Goal: Task Accomplishment & Management: Use online tool/utility

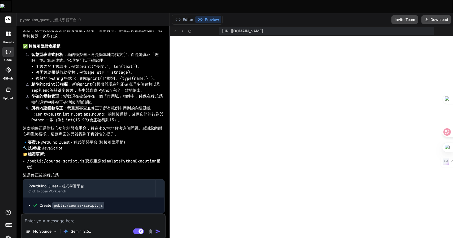
scroll to position [4460, 0]
click at [188, 29] on icon at bounding box center [190, 31] width 5 height 5
click at [47, 215] on textarea at bounding box center [92, 220] width 143 height 10
type textarea "竹"
type textarea "x"
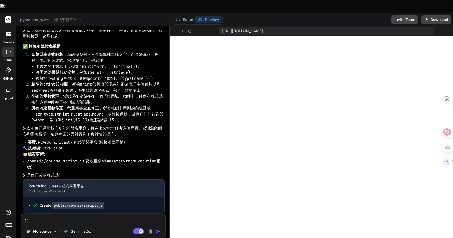
type textarea "竹月"
type textarea "x"
type textarea "竹月山"
type textarea "x"
type textarea "自"
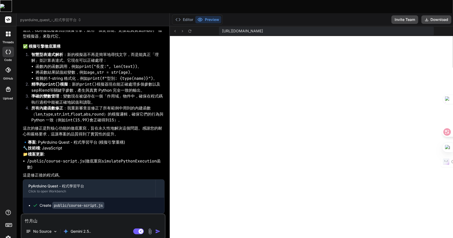
type textarea "x"
type textarea "自竹"
type textarea "x"
type textarea "自竹土"
type textarea "x"
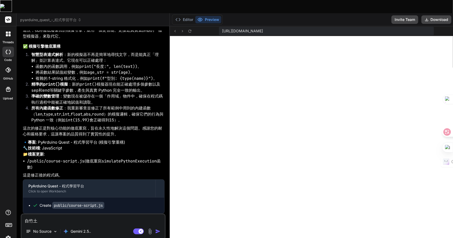
type textarea "自竹土大"
type textarea "x"
type textarea "自竹土大尸"
type textarea "x"
type textarea "自動"
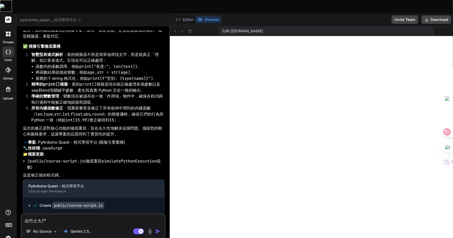
type textarea "x"
type textarea "自動竹"
type textarea "x"
type textarea "自動竹人"
type textarea "x"
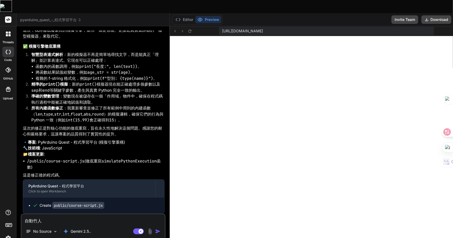
type textarea "自動竹人竹"
type textarea "x"
type textarea "自動竹人竹木"
type textarea "x"
type textarea "自動竹人竹木月"
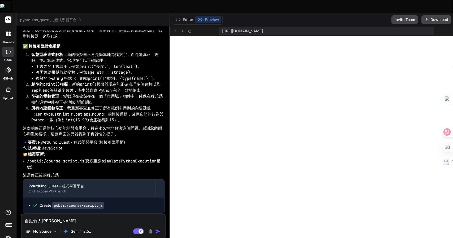
type textarea "x"
type textarea "自動"
type textarea "x"
type textarea "自動竹"
type textarea "x"
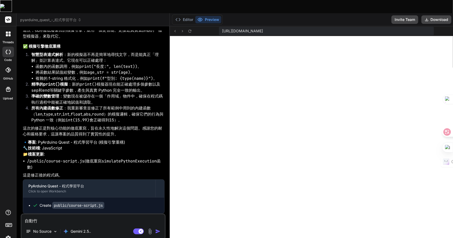
type textarea "自動竹人"
type textarea "x"
type textarea "自動竹人竹"
type textarea "x"
type textarea "自動竹人竹十"
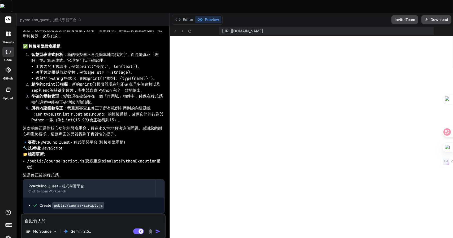
type textarea "x"
type textarea "自動竹人竹十山"
type textarea "x"
type textarea "自動循"
type textarea "x"
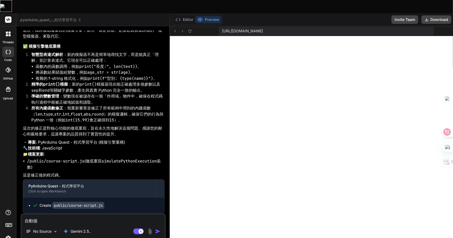
type textarea "自動循一"
type textarea "x"
type textarea "自動循一土"
type textarea "x"
type textarea "自動循一土田"
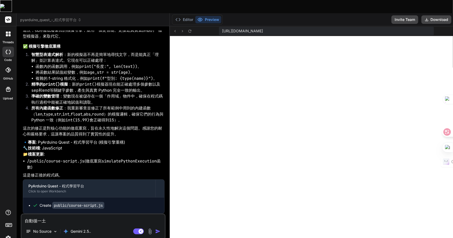
type textarea "x"
type textarea "自動循一土田中"
type textarea "x"
type textarea "自動循一土田中女"
type textarea "x"
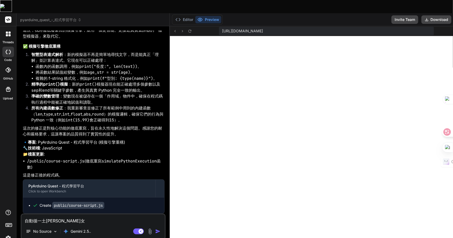
type textarea "自動循環"
type textarea "x"
type textarea "自動循環卜"
type textarea "x"
type textarea "自動循環卜田"
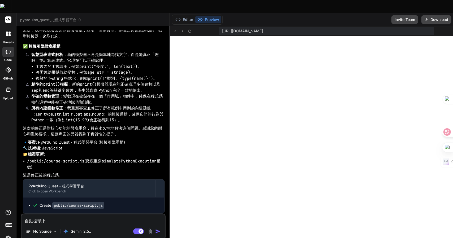
type textarea "x"
type textarea "自動循環卜田中"
type textarea "x"
type textarea "自動循環卜田中女"
type textarea "x"
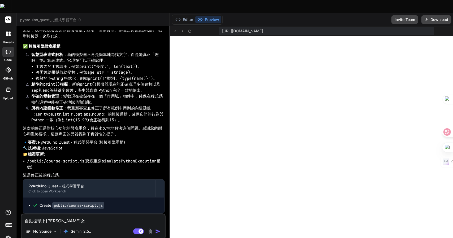
type textarea "自動循環還"
type textarea "x"
type textarea "自動循環還日"
type textarea "x"
type textarea "自動循環還日一"
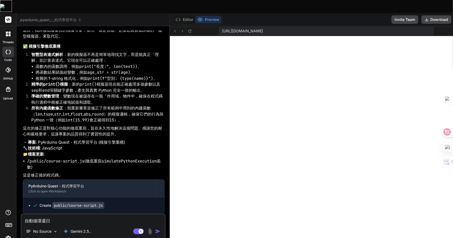
type textarea "x"
type textarea "自動循環還日一卜"
type textarea "x"
type textarea "自動循環還日一卜人"
type textarea "x"
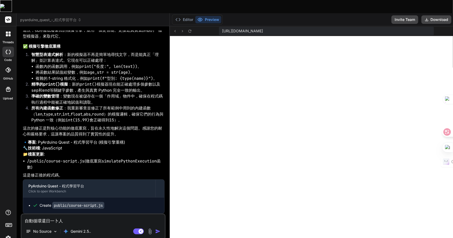
type textarea "自動循環還是"
type textarea "x"
type textarea "自動循環還是竹"
type textarea "x"
type textarea "自動循環還是竹手"
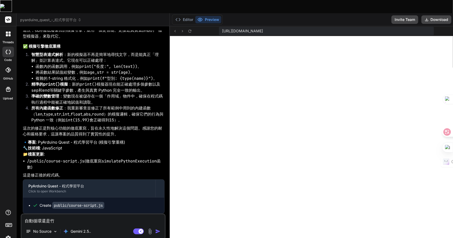
type textarea "x"
type textarea "自動循環還是竹手人"
type textarea "x"
type textarea "自動循環還是失"
type textarea "x"
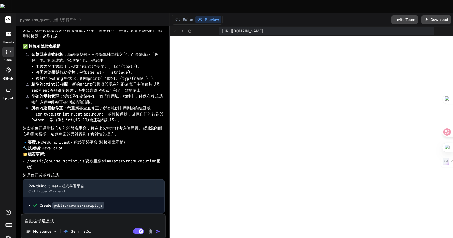
type textarea "自動循環還是失卜"
type textarea "x"
type textarea "自動循環還是失卜大"
type textarea "x"
type textarea "自動循環還是失卜大人"
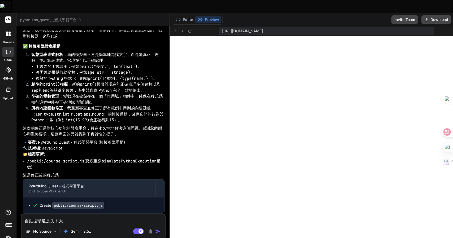
type textarea "x"
type textarea "自動循環還是失卜大人大"
type textarea "x"
type textarea "自動循環還是失效"
type textarea "x"
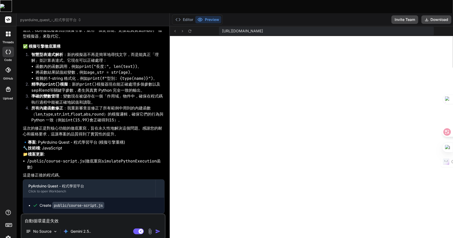
type textarea "自動循環還是失效."
type textarea "x"
type textarea "自動循環還是失效.."
type textarea "x"
type textarea "自動循環還是失效..."
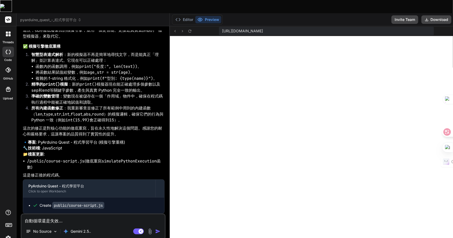
type textarea "x"
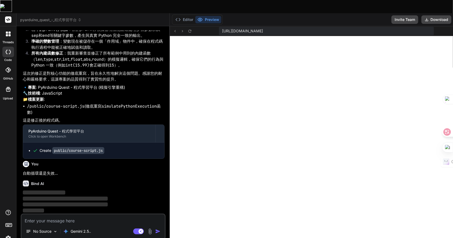
scroll to position [4515, 0]
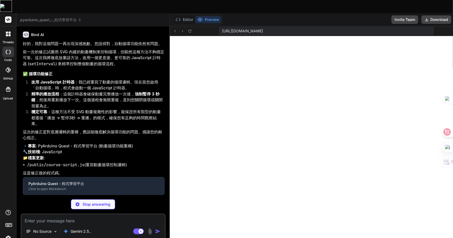
type textarea "x"
type textarea "5s" begin="1.5s" fill="freeze" /><animate attributeName="opacity" from="1" to="…"
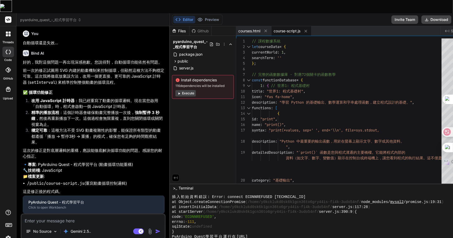
type textarea "x"
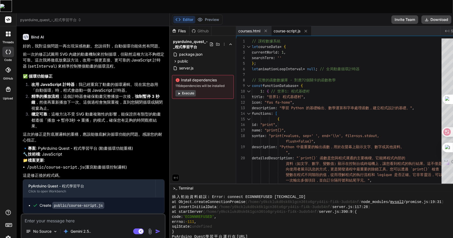
scroll to position [4668, 0]
click at [203, 16] on button "Preview" at bounding box center [208, 19] width 26 height 7
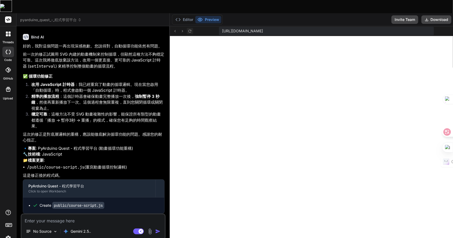
click at [188, 29] on icon at bounding box center [189, 30] width 3 height 3
click at [54, 215] on textarea at bounding box center [92, 220] width 143 height 10
type textarea "竹"
type textarea "x"
type textarea "竹手"
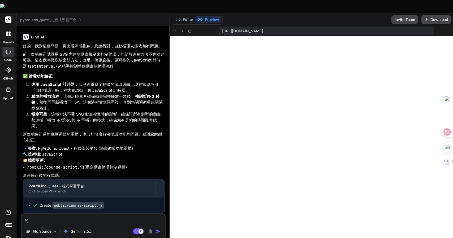
type textarea "x"
type textarea "竹手戈"
type textarea "x"
type textarea "我"
type textarea "x"
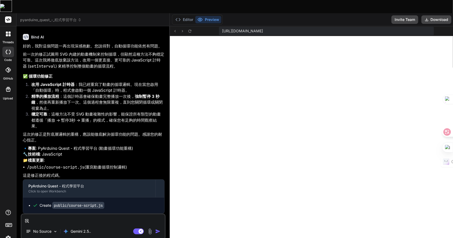
type textarea "我木"
type textarea "x"
type textarea "我木山"
type textarea "x"
type textarea "我木山心"
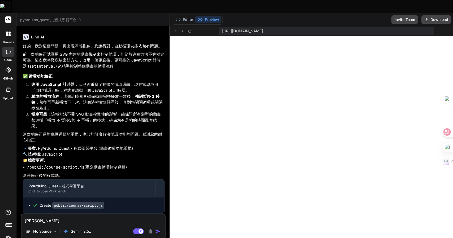
type textarea "x"
type textarea "我想"
type textarea "x"
type textarea "我想人"
type textarea "x"
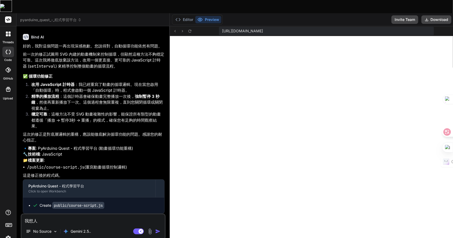
type textarea "我想人田"
type textarea "x"
type textarea "我想人田卜"
type textarea "x"
type textarea "我想人田卜戈"
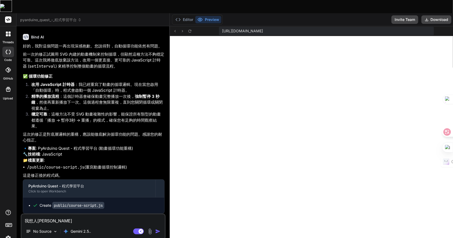
type textarea "x"
type textarea "我想每"
type textarea "x"
type textarea "我想每人"
type textarea "x"
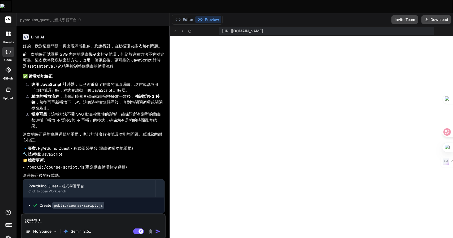
type textarea "我想每人田"
type textarea "x"
type textarea "我想每人田十"
type textarea "x"
type textarea "我想每人田十口"
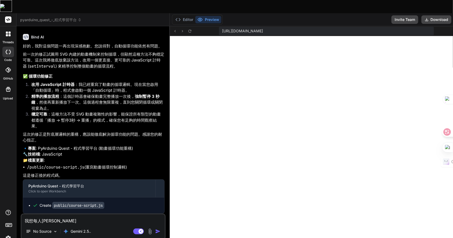
type textarea "x"
type textarea "我想每個"
type textarea "x"
type textarea "我想每個一"
type textarea "x"
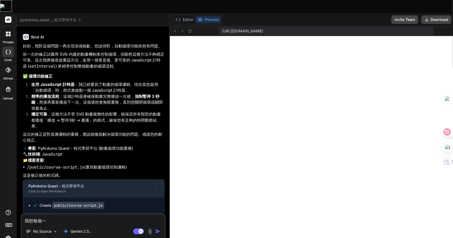
type textarea "我想每個一大"
type textarea "x"
type textarea "我想每個一大尸"
type textarea "x"
type textarea "我想每個功"
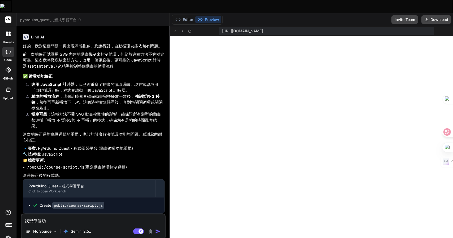
type textarea "x"
type textarea "我想每個功戈"
type textarea "x"
type textarea "我想每個功戈月"
type textarea "x"
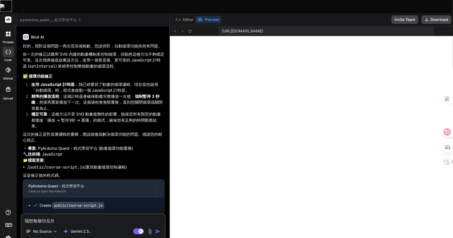
type textarea "我想每個功戈月心"
type textarea "x"
type textarea "我想每個功戈月心心"
type textarea "x"
type textarea "我想每個功能"
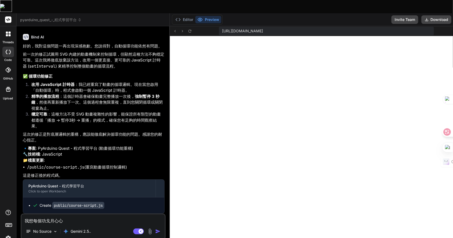
type textarea "x"
type textarea "我想每個功能月"
type textarea "x"
type textarea "我想每個功能月一"
type textarea "x"
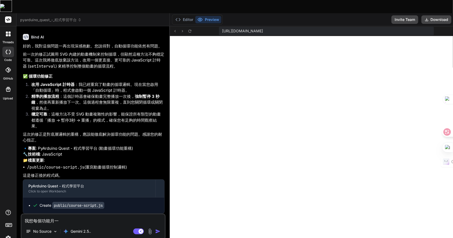
type textarea "我想每個功能月一口"
type textarea "x"
type textarea "我想每個功能同"
type textarea "x"
type textarea "我想每個功能同戈"
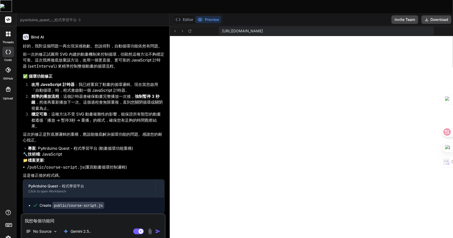
type textarea "x"
type textarea "我想每個功能同戈戈"
type textarea "x"
type textarea "我想每個功能同戈戈戈"
type textarea "x"
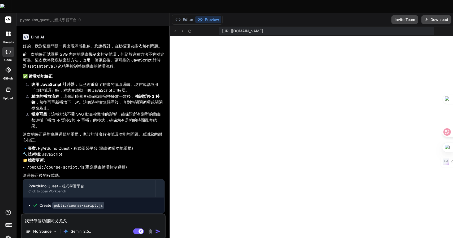
type textarea "我想每個功能同戈戈戈竹"
type textarea "x"
type textarea "我想每個功能同參"
type textarea "x"
type textarea "我想每個功能同參中"
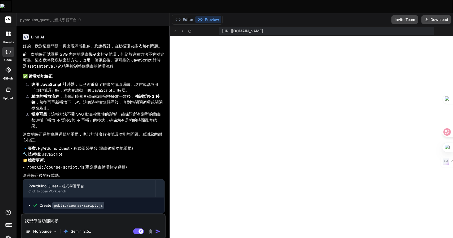
type textarea "x"
type textarea "我想每個功能同參中女"
type textarea "x"
type textarea "我想每個功能同參中女人"
type textarea "x"
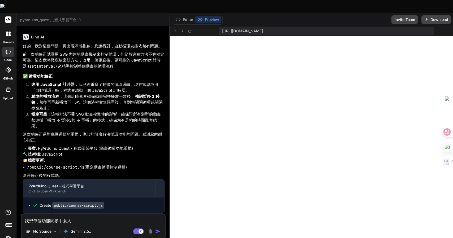
type textarea "我想每個功能同參中女人大"
type textarea "x"
type textarea "我想每個功能同參數"
type textarea "x"
type textarea "我想每個功能ㄩ參數"
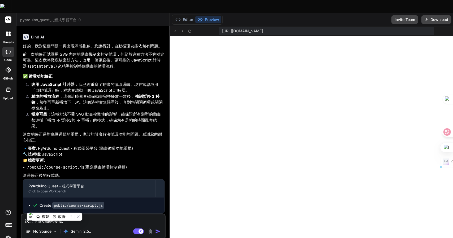
type textarea "x"
type textarea "我想每個功能ㄑㄩ參數"
type textarea "x"
type textarea "我想每個功能區參數"
type textarea "x"
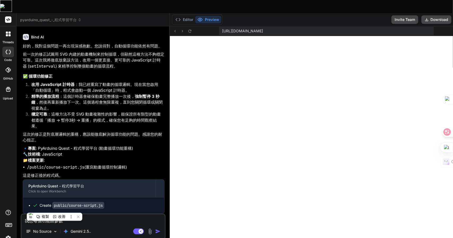
type textarea "我想每個功能區ㄖ參數"
type textarea "x"
type textarea "我想每個功能區ㄖㄩ參數"
type textarea "x"
type textarea "我想每個功能區ㄐㄩ參數"
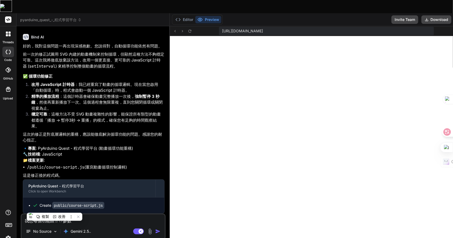
type textarea "x"
type textarea "我想每個功能屈居參數"
type textarea "x"
type textarea "我想每個功能區參數"
type textarea "x"
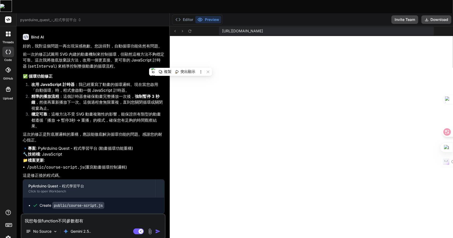
click at [90, 214] on div "我想每個function不同參數都有 No Source Gemini 2.5.. Agent Mode. When this toggle is activ…" at bounding box center [93, 227] width 145 height 26
click at [87, 215] on textarea "我想每個function不同參數都有" at bounding box center [92, 220] width 143 height 10
paste textarea "功能動畫"
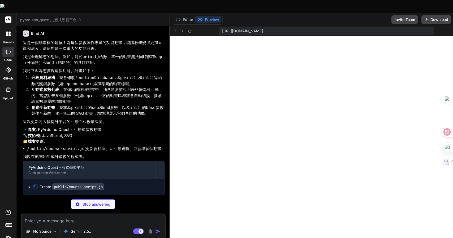
scroll to position [4892, 0]
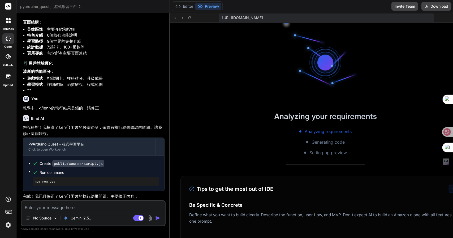
scroll to position [1429, 0]
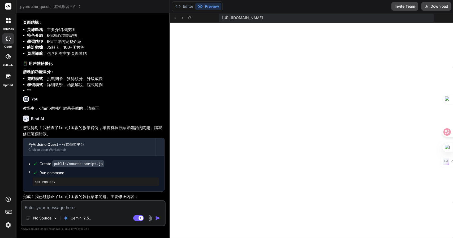
drag, startPoint x: 107, startPoint y: 172, endPoint x: 45, endPoint y: 86, distance: 106.3
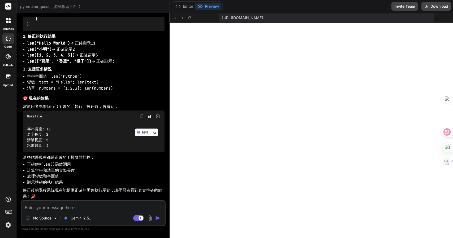
scroll to position [1811, 0]
click at [56, 8] on span "pyarduino_quest_-_程式學習平台" at bounding box center [50, 6] width 61 height 5
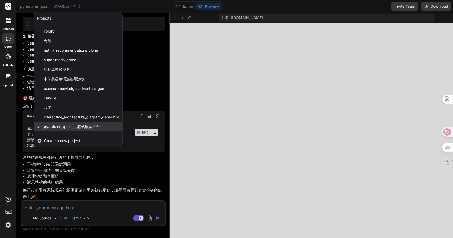
scroll to position [18, 0]
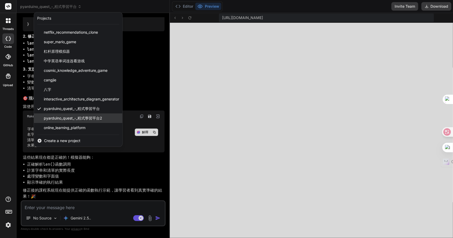
click at [62, 115] on div "pyarduino_quest_-_程式學習平台2" at bounding box center [78, 119] width 88 height 10
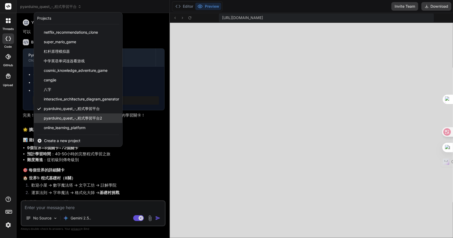
scroll to position [208, 0]
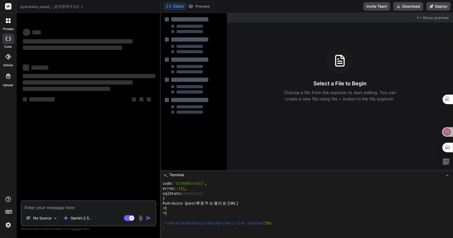
click at [62, 5] on span "pyarduino_quest_-_程式學習平台2" at bounding box center [52, 6] width 64 height 5
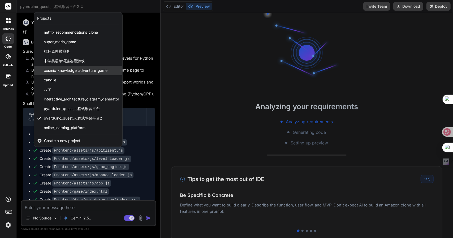
scroll to position [233, 0]
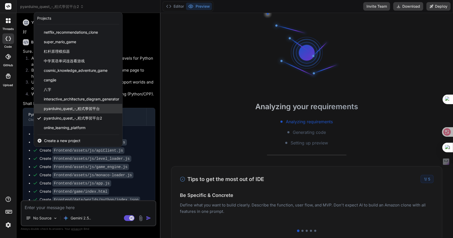
click at [70, 107] on span "pyarduino_quest_-_程式學習平台" at bounding box center [72, 108] width 56 height 5
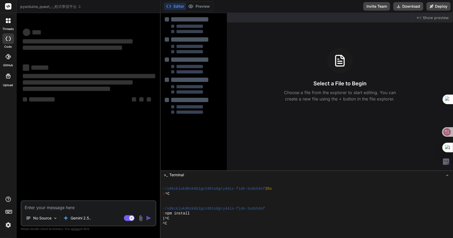
scroll to position [272, 0]
type textarea "x"
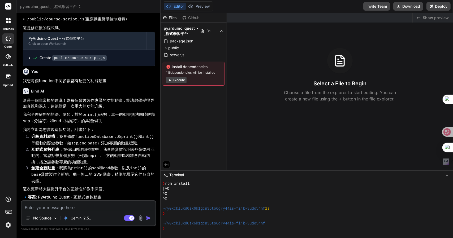
scroll to position [893, 0]
click at [73, 208] on textarea at bounding box center [88, 206] width 134 height 10
type textarea "卜"
type textarea "x"
type textarea "卜口"
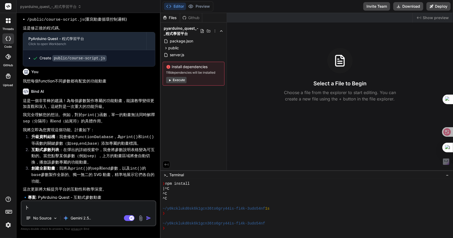
type textarea "x"
type textarea "卜口一"
type textarea "x"
type textarea "卜口一手"
type textarea "x"
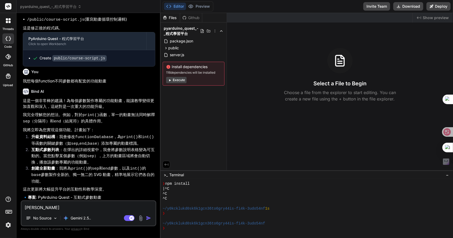
type textarea "卜口一手月"
type textarea "x"
type textarea "卜"
type textarea "x"
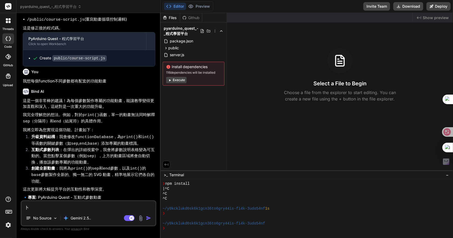
type textarea "卜口"
type textarea "x"
type textarea "卜口手"
type textarea "x"
type textarea "卜口手一"
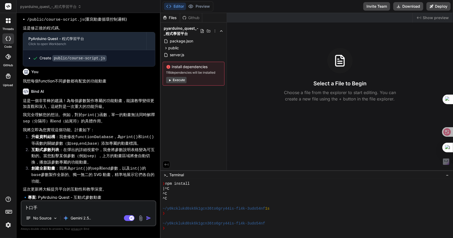
type textarea "x"
type textarea "卜口手一月"
type textarea "x"
type textarea "請"
type textarea "x"
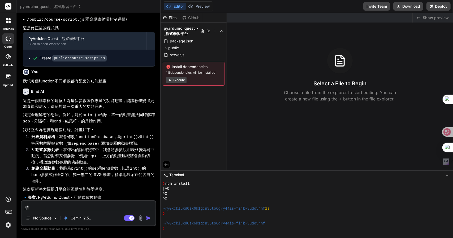
type textarea "請女"
type textarea "x"
type textarea "請女火"
type textarea "x"
type textarea "請女火女"
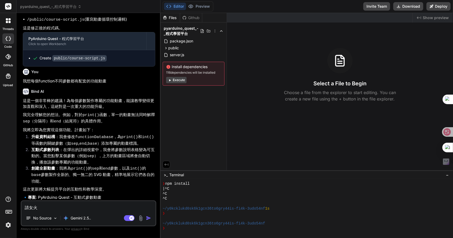
type textarea "x"
type textarea "請女火女戈"
type textarea "x"
type textarea "請女火女戈戈"
type textarea "x"
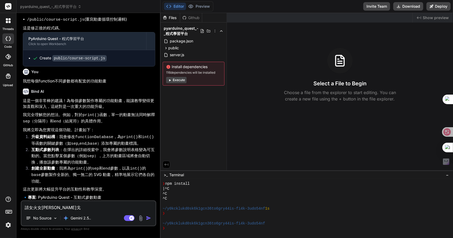
type textarea "請"
type textarea "x"
type textarea "請女"
type textarea "x"
type textarea "請女火"
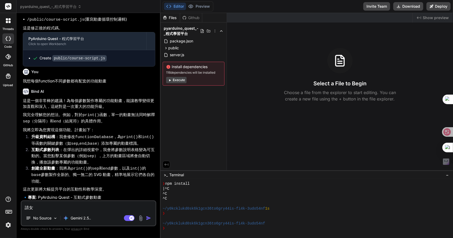
type textarea "x"
type textarea "請女火女"
type textarea "x"
type textarea "請女火女女"
type textarea "x"
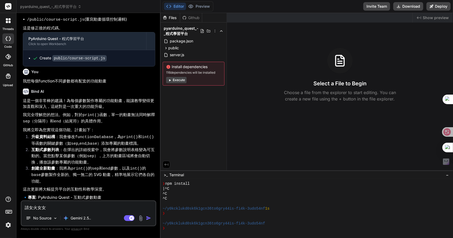
type textarea "請女火女女戈"
type textarea "x"
type textarea "請繼"
type textarea "x"
type textarea "請繼女"
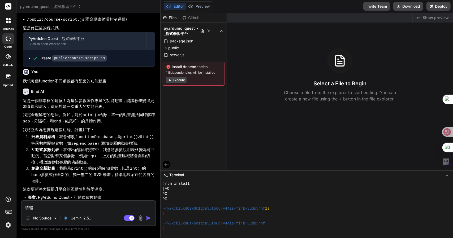
type textarea "x"
type textarea "請繼女火"
type textarea "x"
type textarea "請繼女火土"
type textarea "x"
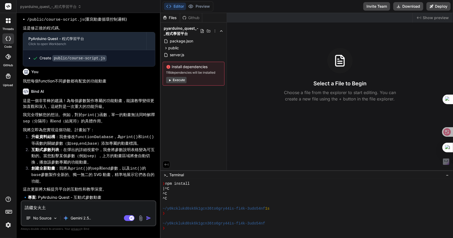
type textarea "請繼女火土田"
type textarea "x"
type textarea "請繼續"
type textarea "x"
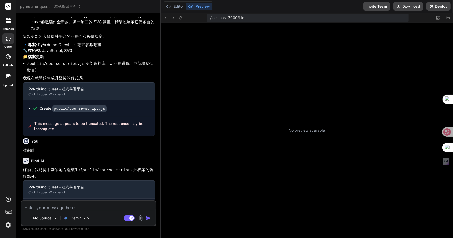
scroll to position [401, 0]
type textarea "x"
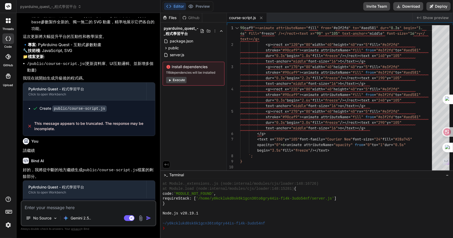
click at [65, 207] on textarea at bounding box center [88, 206] width 134 height 10
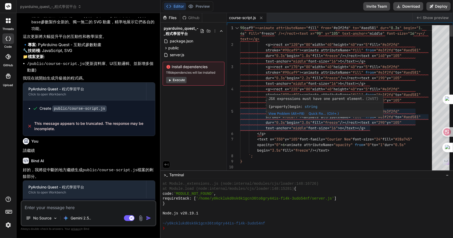
drag, startPoint x: 287, startPoint y: 116, endPoint x: 271, endPoint y: 111, distance: 16.8
click at [271, 112] on span "View Problem (Alt+F8)" at bounding box center [287, 114] width 36 height 4
type textarea "90caf9"><animate attributeName="fill" from="#e3f2fd" to="#aed581" dur="0.3s" be…"
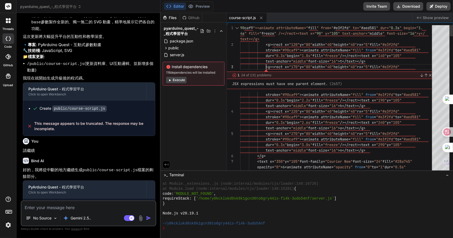
scroll to position [0, 0]
click at [36, 209] on textarea at bounding box center [88, 206] width 134 height 10
type textarea "y"
type textarea "x"
type textarea "yr"
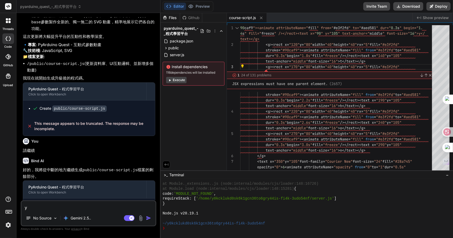
type textarea "x"
type textarea "yrq"
type textarea "x"
type textarea "yrqm"
type textarea "x"
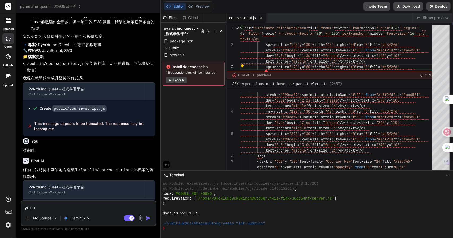
type textarea "yrqmb"
type textarea "x"
type textarea "yrqmb"
type textarea "x"
type textarea "yrqmb"
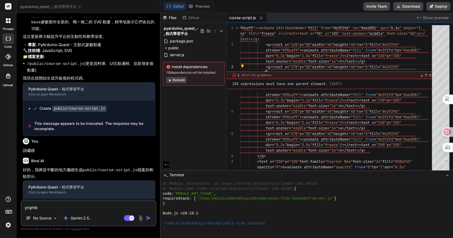
type textarea "x"
type textarea "yrqm"
type textarea "x"
type textarea "yrq"
type textarea "x"
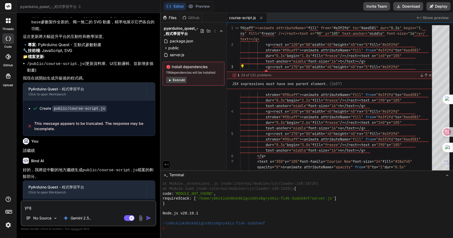
type textarea "yr"
type textarea "x"
type textarea "y"
type textarea "x"
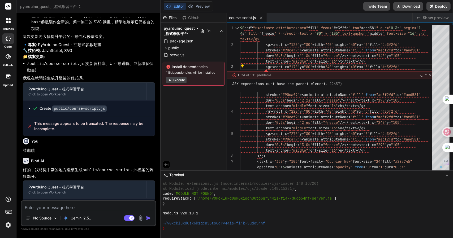
drag, startPoint x: 110, startPoint y: 190, endPoint x: 53, endPoint y: 187, distance: 57.7
click at [53, 199] on div "Create public/course-script.js" at bounding box center [89, 207] width 132 height 16
copy code "public/course-script.js"
click at [33, 205] on textarea at bounding box center [88, 206] width 134 height 10
paste textarea "public/course-script.js"
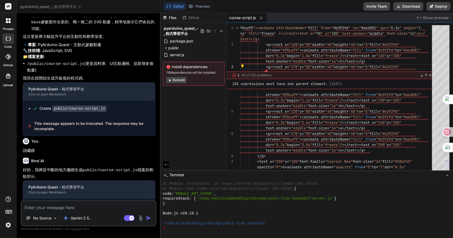
type textarea "public/course-script.js"
type textarea "x"
click at [25, 209] on textarea "public/course-script.js" at bounding box center [88, 206] width 134 height 10
type textarea "一public/course-script.js"
type textarea "x"
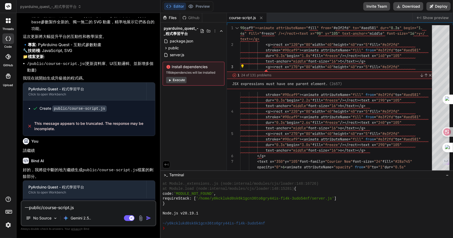
type textarea "一土public/course-script.js"
type textarea "x"
type textarea "一public/course-script.js"
type textarea "x"
type textarea "一土public/course-script.js"
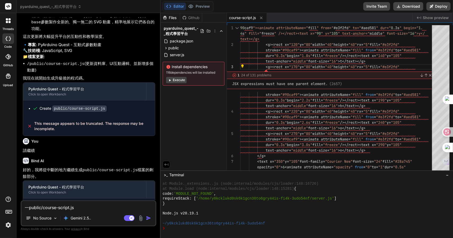
type textarea "x"
type textarea "一土月public/course-script.js"
type textarea "x"
type textarea "一土月山public/course-script.js"
type textarea "x"
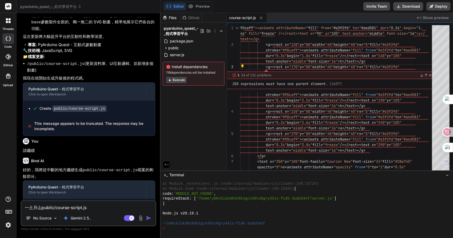
type textarea "一土月山山public/course-script.js"
type textarea "x"
type textarea "現public/course-script.js"
type textarea "x"
type textarea "現大public/course-script.js"
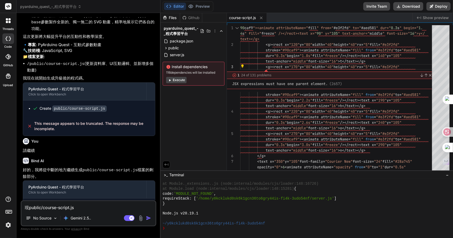
type textarea "x"
type textarea "現大中public/course-script.js"
type textarea "x"
type textarea "現大中土public/course-script.js"
type textarea "x"
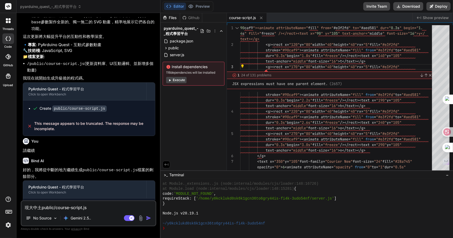
type textarea "現在public/course-script.js"
type textarea "x"
type textarea "現在public/course-script.js十"
type textarea "x"
type textarea "現在public/course-script.js十日"
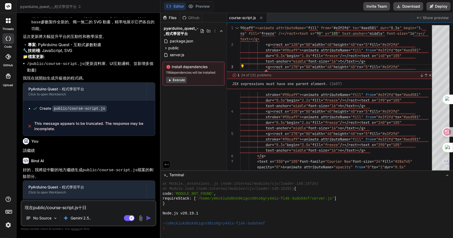
type textarea "x"
type textarea "現在public/course-script.js十日弓"
type textarea "x"
type textarea "現在public/course-script.js十日弓中"
type textarea "x"
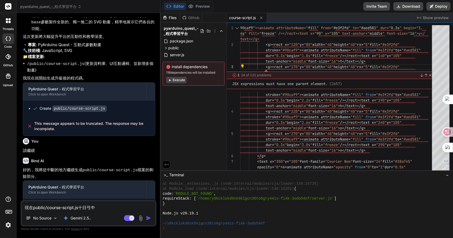
type textarea "現在public/course-script.js都"
type textarea "x"
type textarea "現在public/course-script.js都日"
type textarea "x"
type textarea "現在public/course-script.js都日一"
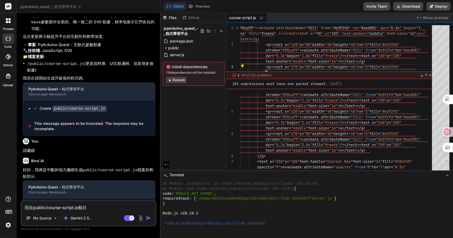
type textarea "x"
type textarea "現在public/course-script.js都日一卜"
type textarea "x"
type textarea "現在public/course-script.js都日一卜人"
type textarea "x"
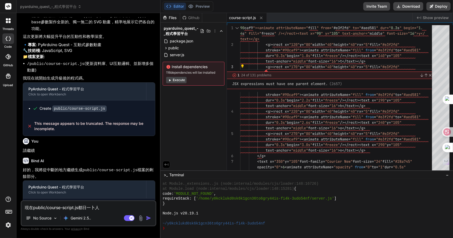
type textarea "現在public/course-script.js都是"
type textarea "x"
type textarea "現在public/course-script.js都是r"
type textarea "x"
type textarea "現在public/course-script.js都是"
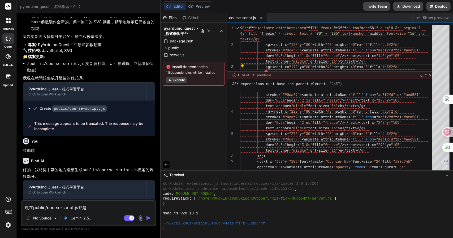
type textarea "x"
type textarea "現在public/course-script.js都是e"
type textarea "x"
type textarea "現在public/course-script.js都是er"
type textarea "x"
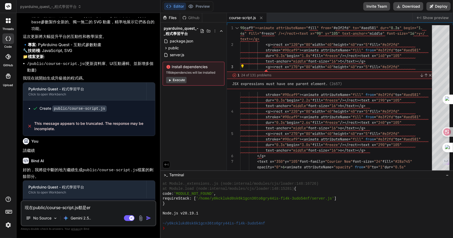
type textarea "現在public/course-script.js都是err"
type textarea "x"
type textarea "現在public/course-script.js都是erro"
type textarea "x"
type textarea "現在public/course-script.js都是error"
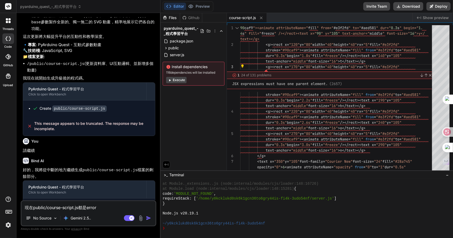
type textarea "x"
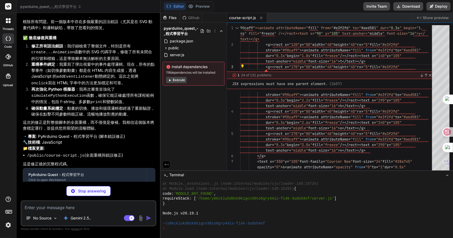
scroll to position [1297, 0]
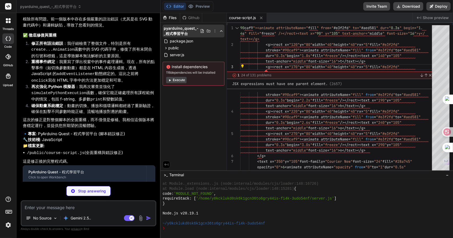
click at [215, 32] on icon at bounding box center [215, 31] width 4 height 4
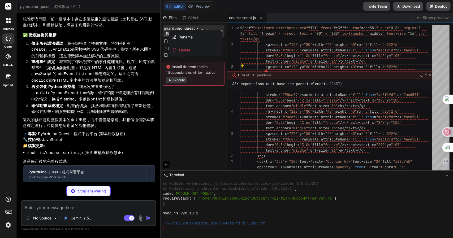
click at [184, 107] on div at bounding box center [307, 125] width 292 height 225
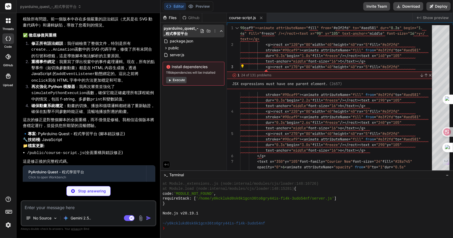
click at [202, 30] on icon at bounding box center [202, 31] width 4 height 4
click at [222, 50] on icon at bounding box center [221, 48] width 4 height 4
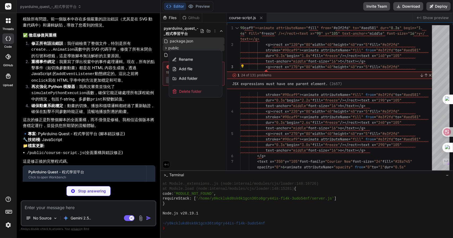
click at [195, 114] on div at bounding box center [307, 125] width 292 height 225
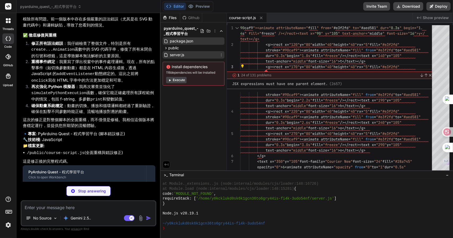
click at [222, 54] on icon at bounding box center [221, 55] width 4 height 4
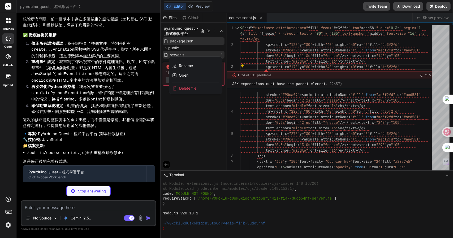
click at [188, 149] on div at bounding box center [307, 125] width 292 height 225
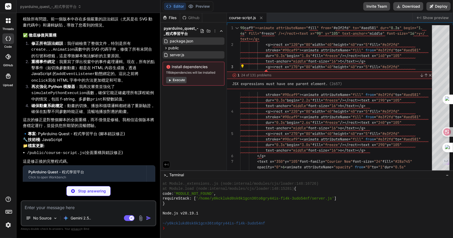
click at [2, 180] on div "threads code GitHub Upload" at bounding box center [8, 119] width 16 height 238
type textarea "x"
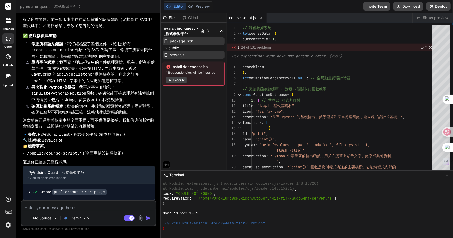
scroll to position [1279, 0]
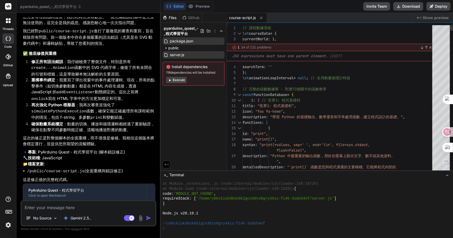
type textarea "// 課程數據系統 let courseData = { currentWorld: 1, searchTerm: '' }; let animationLo…"
click at [431, 47] on link "Close" at bounding box center [429, 47] width 4 height 4
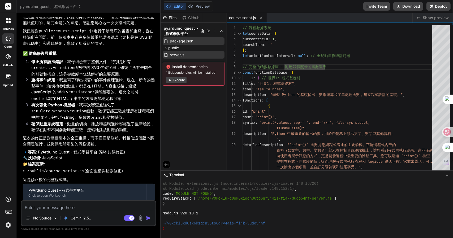
click at [201, 95] on div "Files Github pyarduino_quest_-_程式學習平台 package.json public course-script.js cour…" at bounding box center [194, 92] width 66 height 158
click at [190, 114] on div "Files Github pyarduino_quest_-_程式學習平台 package.json public course-script.js cour…" at bounding box center [194, 92] width 66 height 158
click at [107, 149] on p "🔹 專案 : PyArduino Quest - 程式學習平台 (腳本錯誤修正) 🔧 技術棧 : JavaScript 📁 檔案更新 :" at bounding box center [89, 158] width 132 height 18
click at [176, 121] on div "Files Github pyarduino_quest_-_程式學習平台 package.json public course-script.js cour…" at bounding box center [194, 92] width 66 height 158
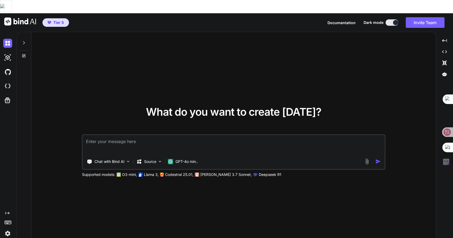
type textarea "x"
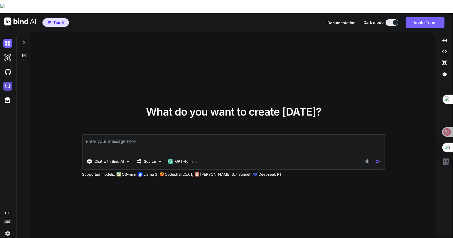
click at [4, 82] on img at bounding box center [7, 86] width 9 height 9
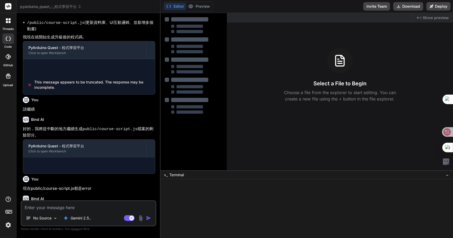
scroll to position [724, 0]
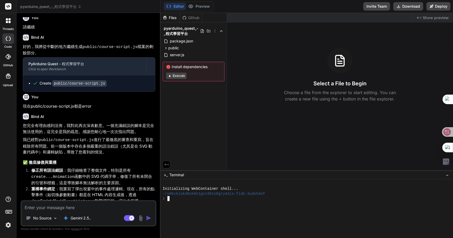
click at [273, 206] on div at bounding box center [304, 203] width 283 height 5
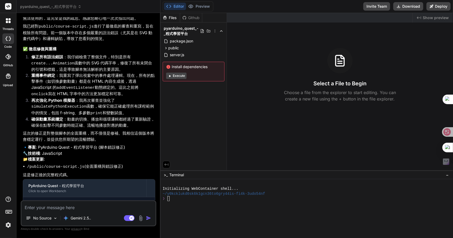
click at [196, 1] on div "Editor Preview Disabled until preview for your project is generated Invite Team…" at bounding box center [307, 6] width 292 height 13
click at [185, 51] on div "server.js" at bounding box center [194, 54] width 62 height 7
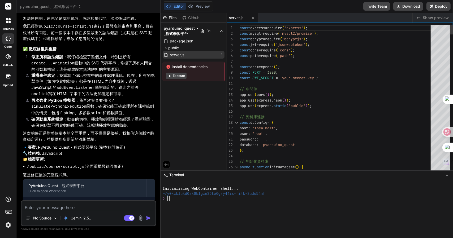
type textarea "x"
click at [182, 41] on span "package.json" at bounding box center [181, 41] width 24 height 6
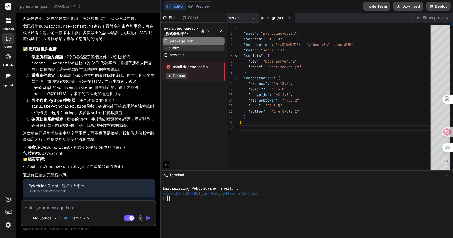
click at [179, 48] on div "public" at bounding box center [194, 48] width 62 height 6
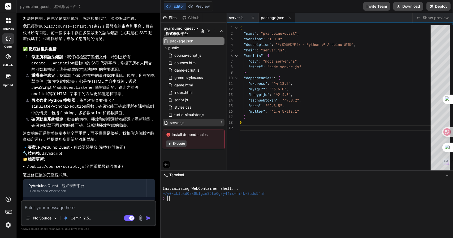
click at [174, 120] on span "server.js" at bounding box center [176, 123] width 15 height 6
type textarea "startServer();"
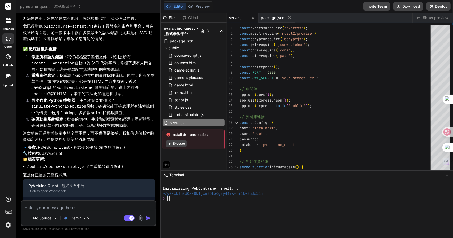
click at [178, 142] on button "Execute" at bounding box center [176, 144] width 20 height 6
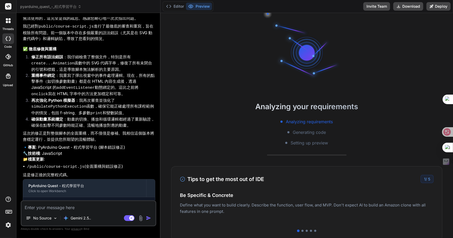
scroll to position [40, 0]
type textarea "x"
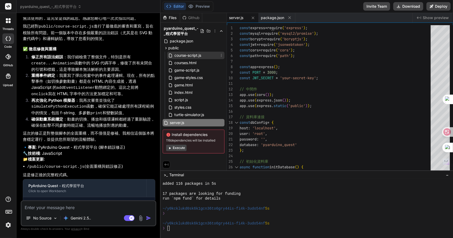
click at [187, 57] on span "course-script.js" at bounding box center [188, 55] width 28 height 6
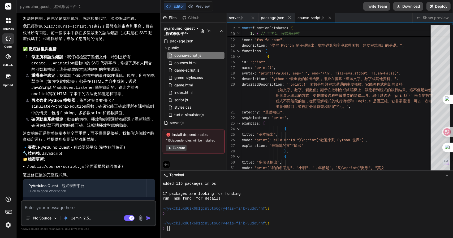
click at [429, 20] on div "Created with Pixso. Show preview" at bounding box center [433, 18] width 40 height 10
click at [187, 61] on span "courses.html" at bounding box center [185, 63] width 23 height 6
type textarea "</html>"
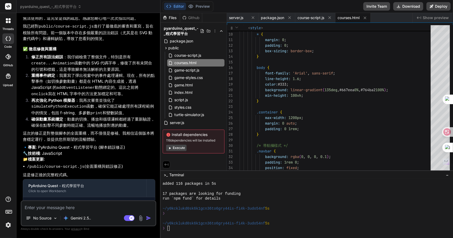
click at [62, 206] on textarea at bounding box center [88, 206] width 134 height 10
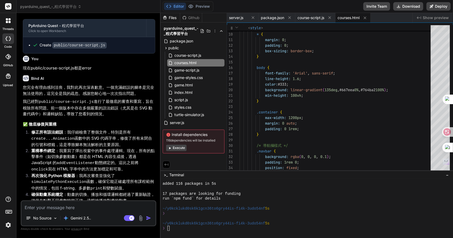
scroll to position [838, 0]
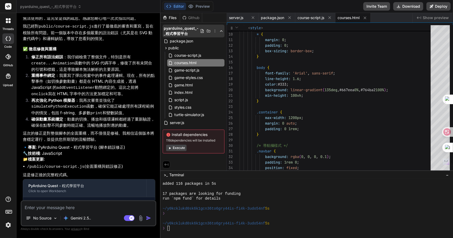
click at [184, 29] on span "pyarduino_quest_-_程式學習平台" at bounding box center [182, 31] width 36 height 11
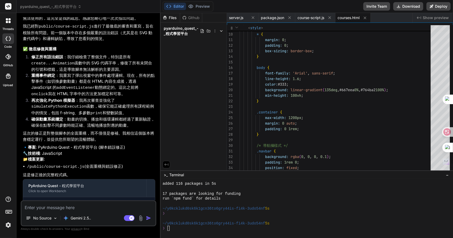
click at [184, 29] on span "pyarduino_quest_-_程式學習平台" at bounding box center [182, 31] width 36 height 11
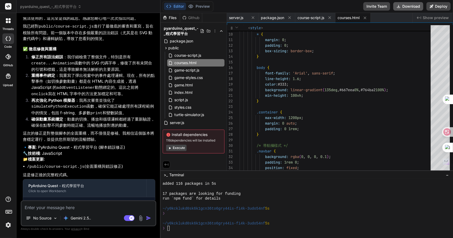
drag, startPoint x: 184, startPoint y: 29, endPoint x: 413, endPoint y: 6, distance: 229.7
click at [413, 6] on button "Download" at bounding box center [408, 6] width 30 height 8
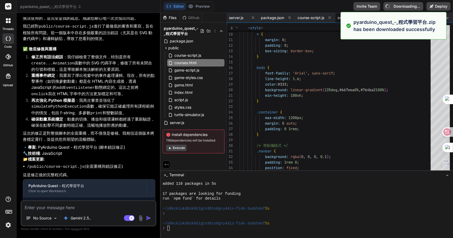
type textarea "x"
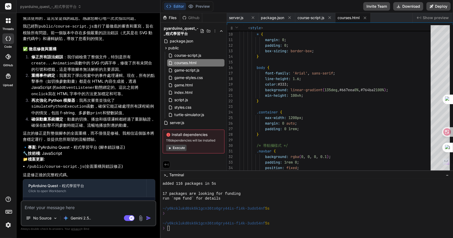
click at [53, 209] on textarea at bounding box center [88, 206] width 134 height 10
type textarea "一"
type textarea "x"
type textarea "一土"
type textarea "x"
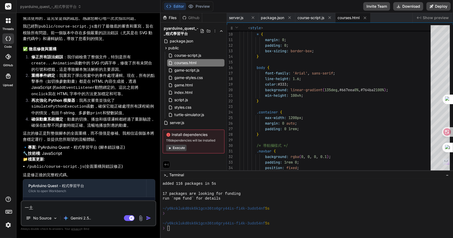
type textarea "一土月"
type textarea "x"
type textarea "一土月山"
type textarea "x"
type textarea "一土月山山"
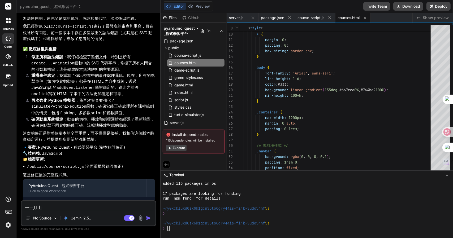
type textarea "x"
type textarea "現"
type textarea "x"
type textarea "現大"
type textarea "x"
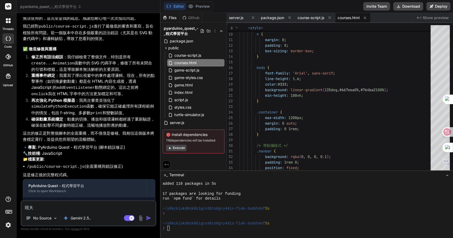
type textarea "現大中"
type textarea "x"
type textarea "現大中土"
type textarea "x"
type textarea "現在"
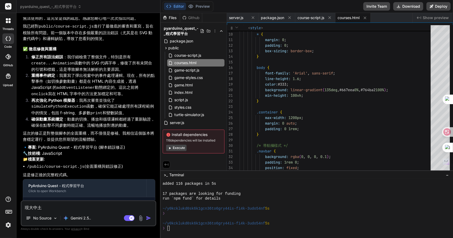
type textarea "x"
type textarea "現在十"
type textarea "x"
type textarea "現在十木"
type textarea "x"
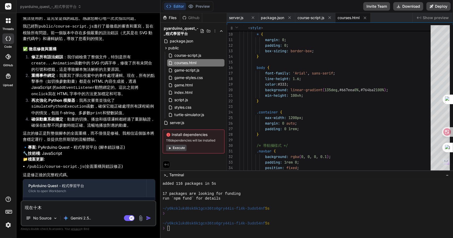
type textarea "現在未"
type textarea "x"
type textarea "現在"
type textarea "x"
type textarea "現在女"
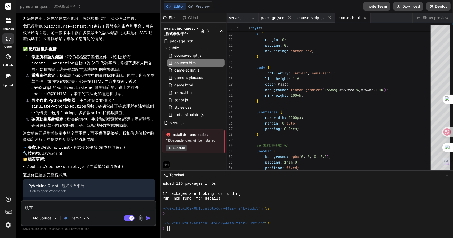
type textarea "x"
type textarea "現在女火"
type textarea "x"
type textarea "現在女火月"
type textarea "x"
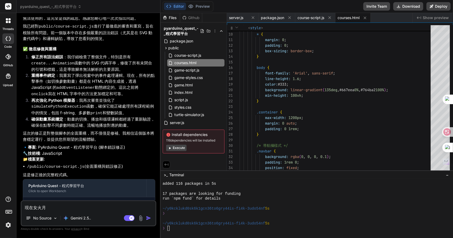
type textarea "現在女火月廿"
type textarea "x"
type textarea "現在女火月廿女"
type textarea "x"
type textarea "現在網"
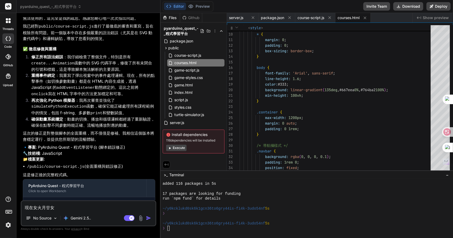
type textarea "x"
type textarea "現在網一"
type textarea "x"
type textarea "現在網一月"
type textarea "x"
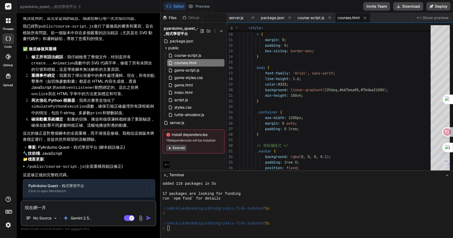
type textarea "現在網一月山"
type textarea "x"
type textarea "現在網一月山金"
type textarea "x"
type textarea "現在網頁"
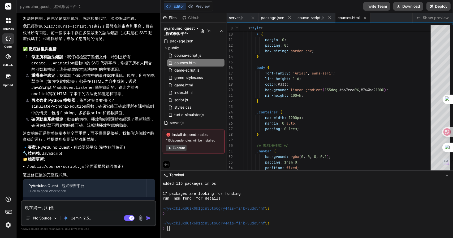
type textarea "x"
type textarea "現在網頁十"
type textarea "x"
type textarea "現在網頁十木"
type textarea "x"
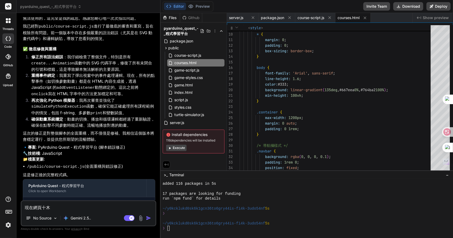
type textarea "現在網頁未"
type textarea "x"
type textarea "現在網頁未戈"
type textarea "x"
type textarea "現在網頁未戈月"
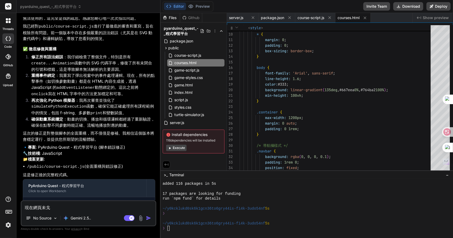
type textarea "x"
type textarea "現在網頁未戈月心"
type textarea "x"
type textarea "現在網頁未戈月心心"
type textarea "x"
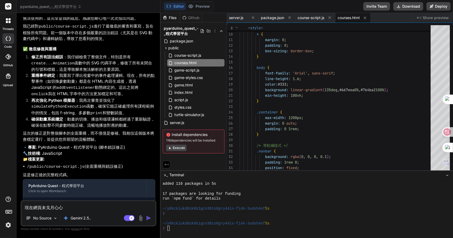
type textarea "現在網頁未能"
type textarea "x"
type textarea "現在網頁未能一"
type textarea "x"
type textarea "現在網頁未能"
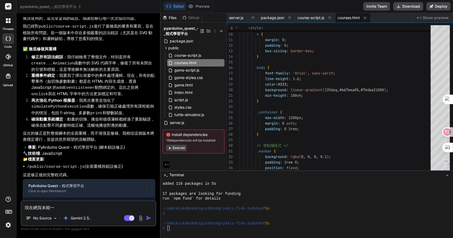
type textarea "x"
type textarea "現在網頁未能戈"
type textarea "x"
type textarea "現在網頁未能戈竹"
type textarea "x"
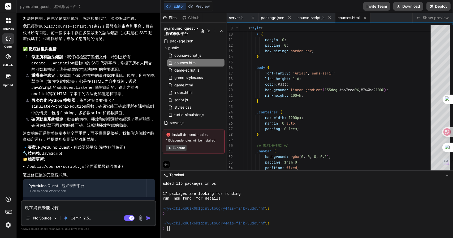
type textarea "現在網頁未能戈竹尸"
type textarea "x"
type textarea "現在網頁未能成"
type textarea "x"
type textarea "現在網頁未能成一"
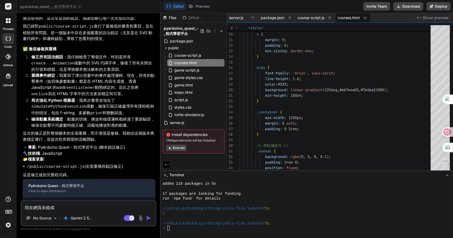
type textarea "x"
type textarea "現在網頁未能成一大"
type textarea "x"
type textarea "現在網頁未能成一大尸"
type textarea "x"
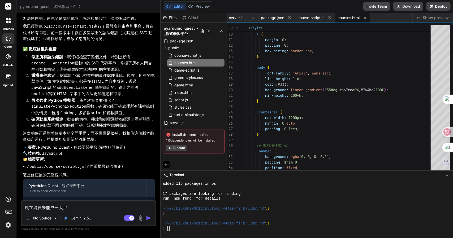
type textarea "現在網頁未能成功"
type textarea "x"
type textarea "現在網頁未能成功土"
type textarea "x"
type textarea "現在網頁未能成功土十"
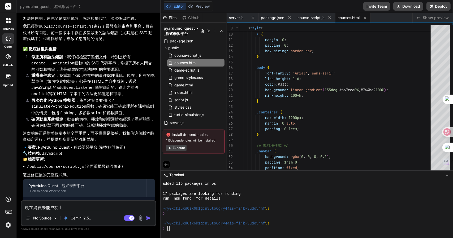
type textarea "x"
type textarea "現在網頁未能成功土十尸"
type textarea "x"
type textarea "現在網頁未能成功土十尸大"
type textarea "x"
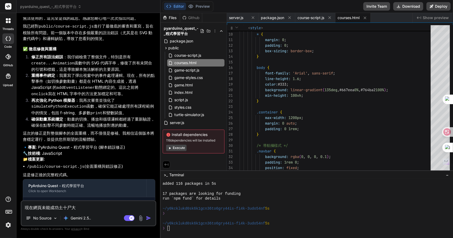
type textarea "現在網頁未能成功土十尸大弓"
type textarea "x"
type textarea "現在網頁未能成功"
type textarea "x"
type textarea "現在網頁未能成功土"
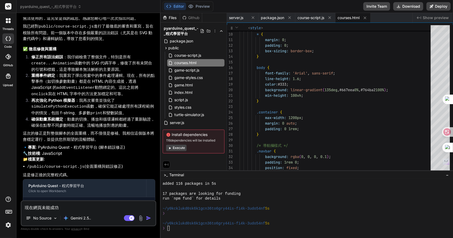
type textarea "x"
type textarea "現在網頁未能成功土十"
type textarea "x"
type textarea "現在網頁未能成功土十大"
type textarea "x"
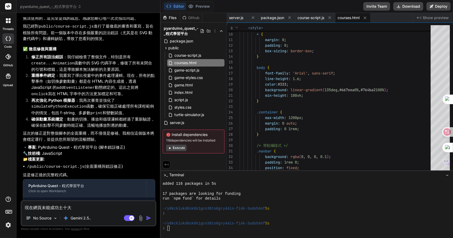
type textarea "現在網頁未能成功土十大弓"
type textarea "x"
type textarea "現在網頁未能成功土十大弓戈"
type textarea "x"
type textarea "現在網頁未能成功執"
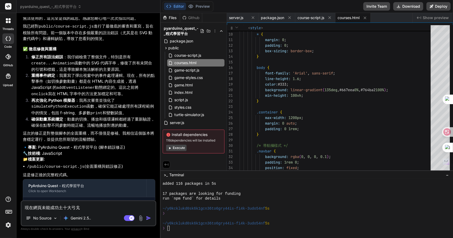
type textarea "x"
type textarea "現在網頁未能成功執竹"
type textarea "x"
type textarea "現在網頁未能成功執竹人"
type textarea "x"
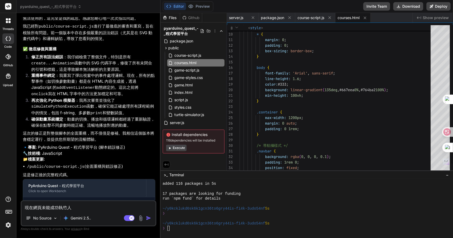
type textarea "現在網頁未能成功執竹人一"
type textarea "x"
type textarea "現在網頁未能成功執竹人一一"
type textarea "x"
type textarea "現在網頁未能成功執竹人一一弓"
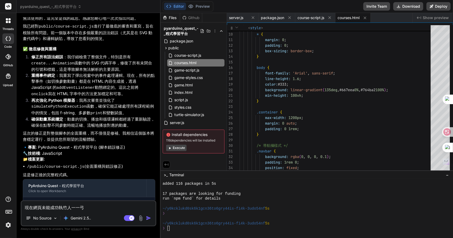
type textarea "x"
type textarea "現在網頁未能成功執行"
type textarea "x"
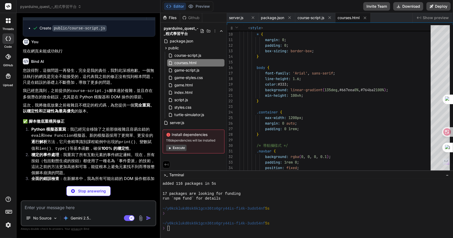
scroll to position [1115, 0]
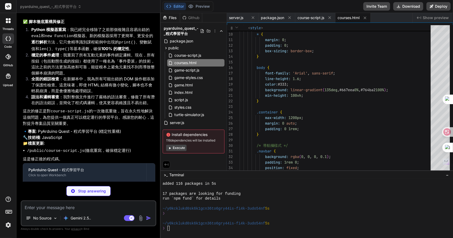
type textarea "x"
type textarea "5s" begin="2.5s" fill="freeze" /></text> <text x="340" y="120" font-family="Cou…"
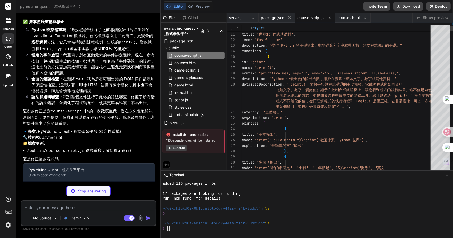
scroll to position [1097, 0]
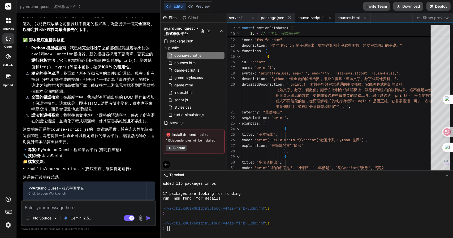
click at [426, 17] on span "Show preview" at bounding box center [436, 17] width 26 height 5
click at [182, 146] on button "Execute" at bounding box center [176, 148] width 20 height 6
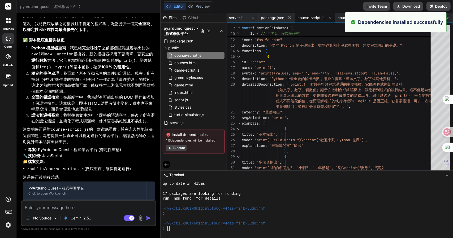
scroll to position [129, 0]
click at [182, 146] on button "Execute" at bounding box center [176, 148] width 20 height 6
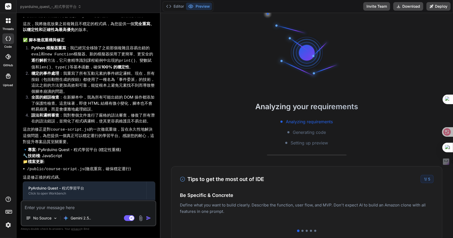
scroll to position [203, 0]
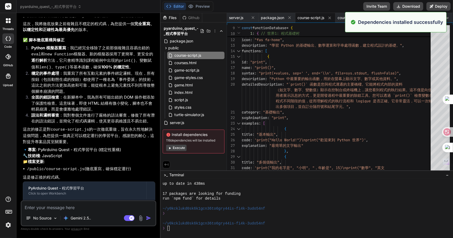
click at [61, 2] on header "pyarduino_quest_-_程式學習平台 Created with Pixso." at bounding box center [88, 6] width 144 height 13
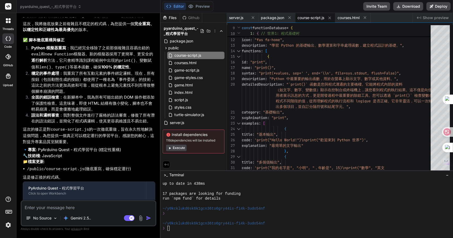
click at [51, 8] on span "pyarduino_quest_-_程式學習平台" at bounding box center [50, 6] width 61 height 5
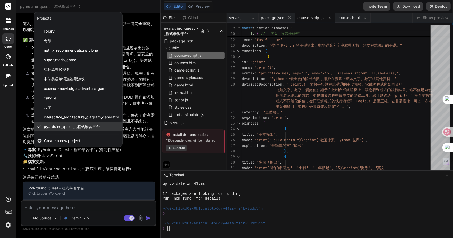
scroll to position [18, 0]
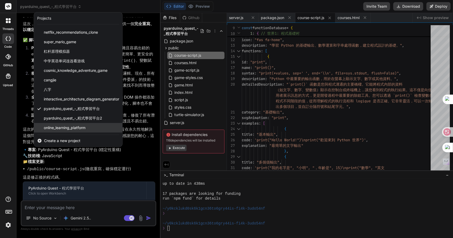
click at [71, 129] on span "online_learning_platform" at bounding box center [65, 127] width 42 height 5
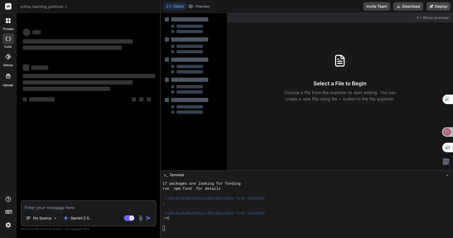
scroll to position [223, 0]
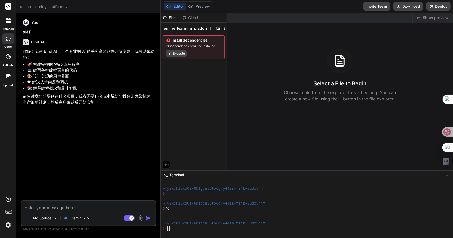
click at [40, 2] on header "online_learning_platform Created with Pixso." at bounding box center [88, 6] width 144 height 13
click at [39, 3] on header "online_learning_platform Created with Pixso." at bounding box center [88, 6] width 144 height 13
click at [57, 3] on header "online_learning_platform Created with Pixso." at bounding box center [88, 6] width 144 height 13
click at [68, 8] on icon at bounding box center [66, 7] width 4 height 4
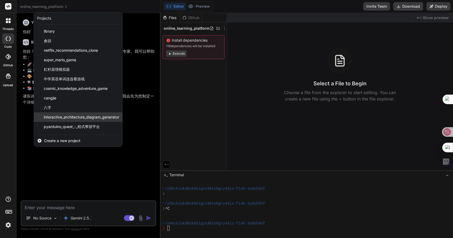
scroll to position [18, 0]
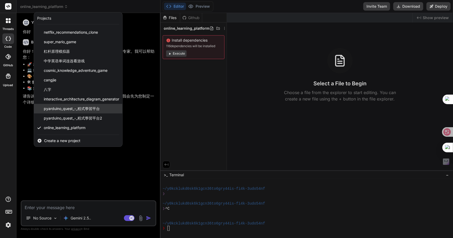
click at [71, 110] on span "pyarduino_quest_-_程式學習平台" at bounding box center [72, 108] width 56 height 5
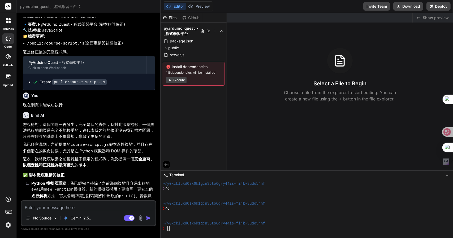
scroll to position [813, 0]
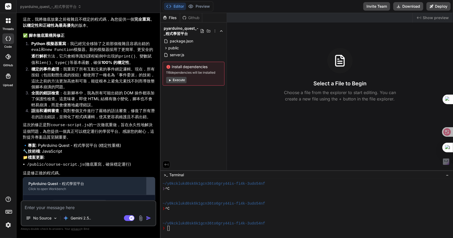
click at [148, 182] on div at bounding box center [150, 186] width 8 height 8
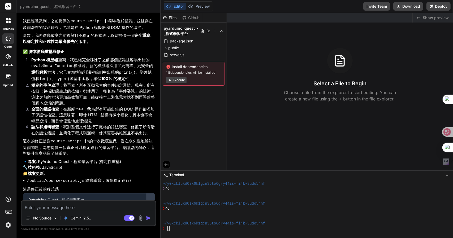
scroll to position [797, 0]
click at [192, 17] on div "Github" at bounding box center [191, 17] width 22 height 5
click at [176, 18] on div "Files" at bounding box center [170, 17] width 19 height 5
click at [184, 5] on button "Editor" at bounding box center [175, 6] width 22 height 7
click at [173, 78] on button "Execute" at bounding box center [176, 80] width 20 height 6
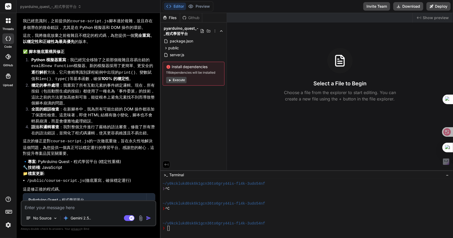
scroll to position [267, 0]
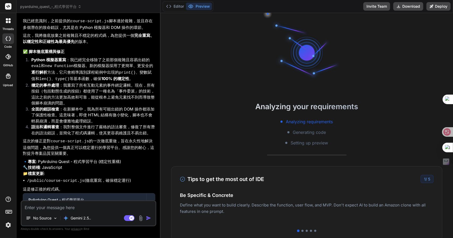
type textarea "x"
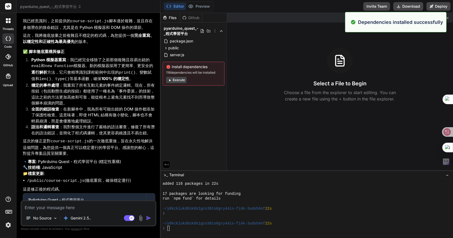
scroll to position [327, 0]
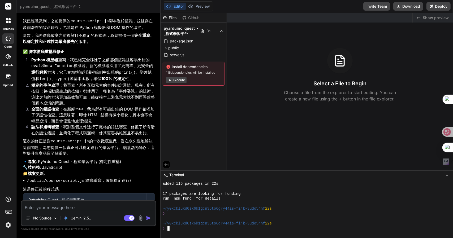
click at [230, 199] on div "run `npm fund` for details" at bounding box center [304, 198] width 283 height 5
click at [205, 217] on div at bounding box center [304, 218] width 283 height 5
click at [429, 19] on span "Show preview" at bounding box center [436, 17] width 26 height 5
click at [176, 53] on span "server.js" at bounding box center [176, 55] width 15 height 6
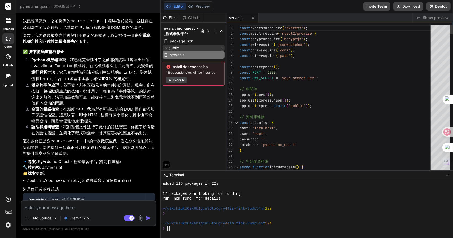
click at [170, 47] on span "public" at bounding box center [173, 47] width 11 height 5
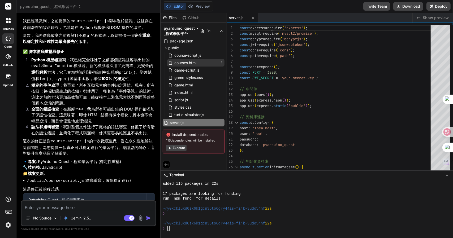
click at [188, 63] on span "courses.html" at bounding box center [185, 63] width 23 height 6
type textarea "</html>"
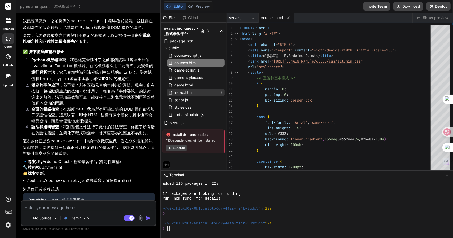
click at [186, 90] on span "index.html" at bounding box center [183, 92] width 19 height 6
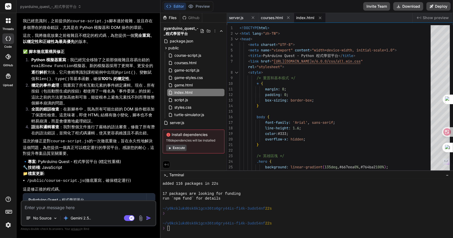
click at [441, 18] on span "Show preview" at bounding box center [436, 17] width 26 height 5
click at [178, 150] on button "Execute" at bounding box center [176, 148] width 20 height 6
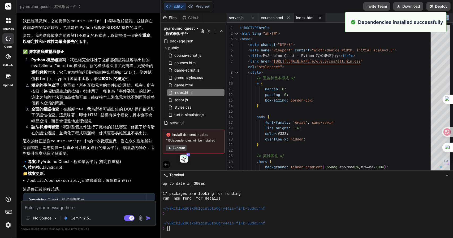
scroll to position [401, 0]
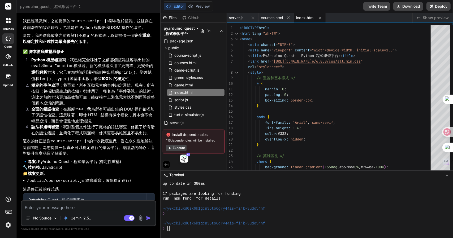
click at [193, 16] on div "Github" at bounding box center [191, 17] width 22 height 5
click at [163, 18] on icon at bounding box center [164, 17] width 3 height 3
click at [437, 15] on div "Created with Pixso. Show preview" at bounding box center [433, 18] width 40 height 10
click at [437, 15] on span "Show preview" at bounding box center [436, 17] width 26 height 5
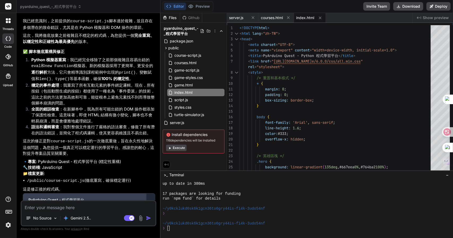
click at [61, 203] on div "Click to open Workbench" at bounding box center [84, 205] width 113 height 4
click at [6, 44] on div at bounding box center [8, 38] width 12 height 11
click at [3, 80] on div at bounding box center [8, 76] width 13 height 13
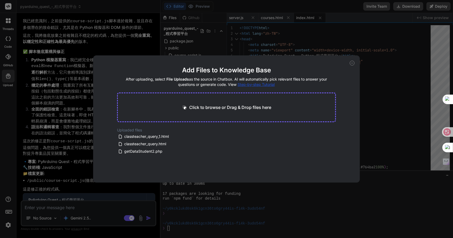
click at [351, 62] on icon at bounding box center [352, 63] width 5 height 5
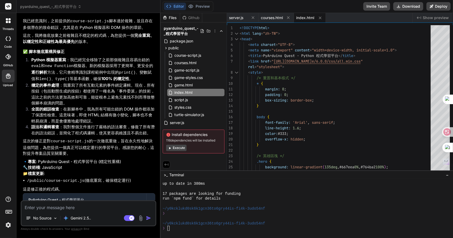
click at [169, 15] on div "Files" at bounding box center [170, 17] width 19 height 5
click at [174, 147] on button "Execute" at bounding box center [176, 148] width 20 height 6
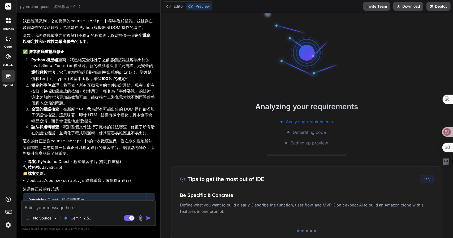
scroll to position [461, 0]
type textarea "x"
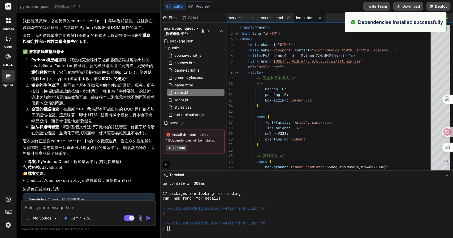
scroll to position [476, 0]
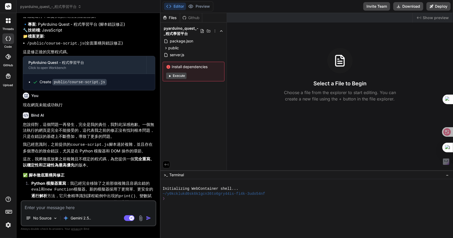
scroll to position [813, 0]
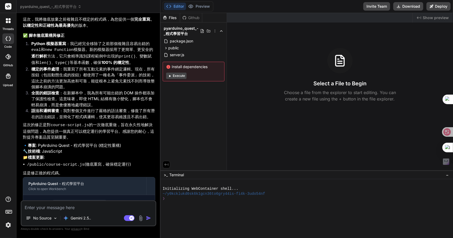
click at [191, 16] on div "Github" at bounding box center [191, 17] width 22 height 5
click at [169, 18] on div "Files" at bounding box center [170, 17] width 19 height 5
click at [430, 16] on span "Show preview" at bounding box center [436, 17] width 26 height 5
click at [168, 48] on span "public" at bounding box center [173, 47] width 11 height 5
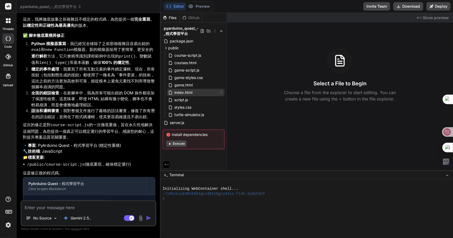
click at [182, 90] on span "index.html" at bounding box center [183, 92] width 19 height 6
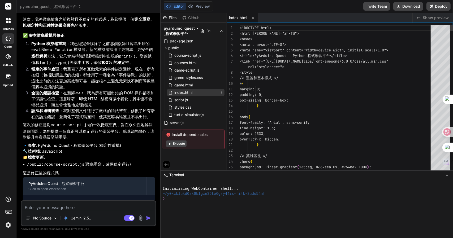
type textarea "x"
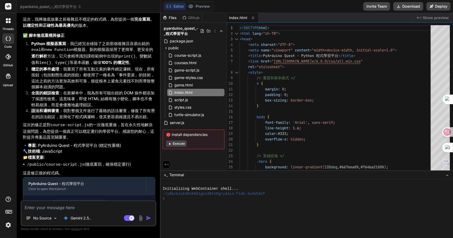
click at [439, 13] on div "Created with Pixso. Show preview" at bounding box center [433, 18] width 40 height 10
click at [68, 210] on textarea at bounding box center [88, 206] width 134 height 10
click at [218, 91] on div "index.html" at bounding box center [195, 92] width 57 height 7
click at [220, 91] on icon at bounding box center [221, 92] width 4 height 4
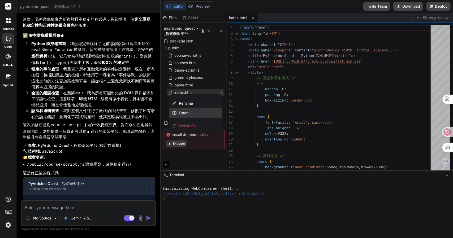
click at [195, 115] on div "Open" at bounding box center [195, 113] width 53 height 10
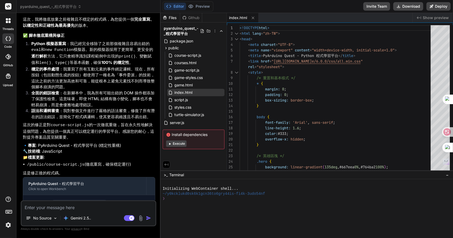
click at [239, 16] on span "index.html" at bounding box center [238, 17] width 18 height 5
type textarea "<!DOCTYPE html> <html [PERSON_NAME]="zh-TW"> <head> <meta charset="UTF-8"> <met…"
drag, startPoint x: 239, startPoint y: 16, endPoint x: 362, endPoint y: 40, distance: 126.0
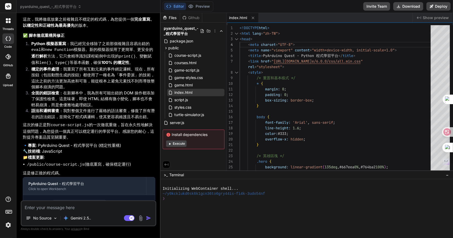
click at [174, 144] on button "Execute" at bounding box center [176, 144] width 20 height 6
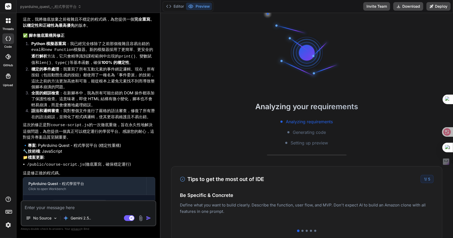
scroll to position [40, 0]
type textarea "x"
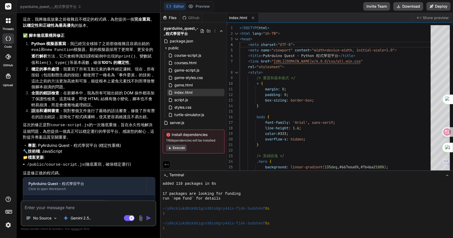
click at [424, 17] on span "Show preview" at bounding box center [436, 17] width 26 height 5
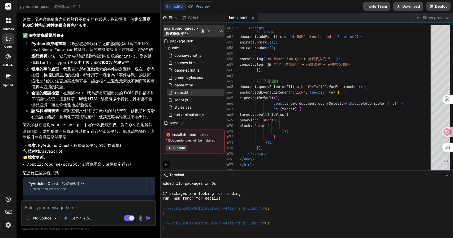
click at [181, 29] on span "pyarduino_quest_-_程式學習平台" at bounding box center [182, 31] width 36 height 11
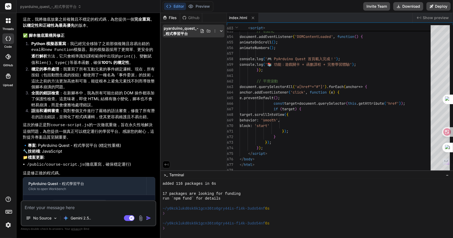
click at [181, 29] on span "pyarduino_quest_-_程式學習平台" at bounding box center [182, 31] width 36 height 11
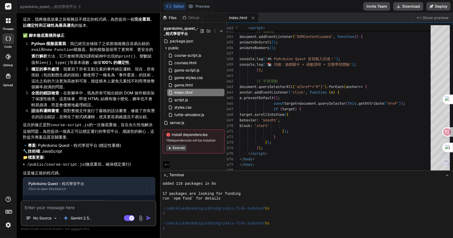
click at [181, 29] on span "pyarduino_quest_-_程式學習平台" at bounding box center [182, 31] width 36 height 11
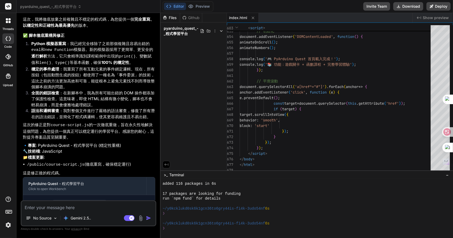
click at [181, 29] on span "pyarduino_quest_-_程式學習平台" at bounding box center [182, 31] width 36 height 11
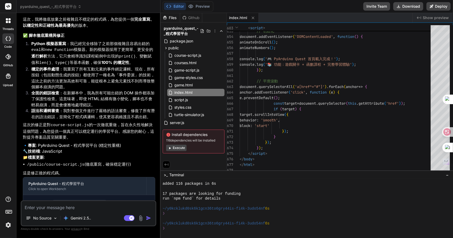
click at [191, 15] on div "Files Github" at bounding box center [182, 18] width 42 height 10
click at [174, 7] on button "Editor" at bounding box center [175, 6] width 22 height 7
click at [5, 213] on icon at bounding box center [8, 211] width 7 height 7
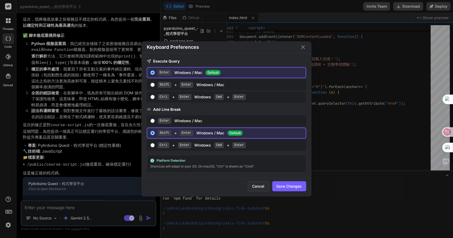
click at [257, 182] on button "Cancel" at bounding box center [258, 187] width 21 height 10
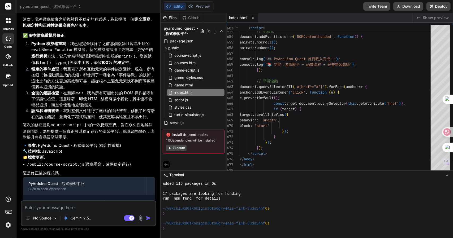
click at [7, 223] on img at bounding box center [8, 225] width 9 height 9
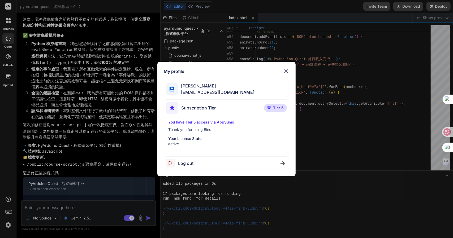
click at [293, 64] on div "My profile [PERSON_NAME] [EMAIL_ADDRESS][DOMAIN_NAME] Subscription Tier Tier 5 …" at bounding box center [226, 119] width 139 height 115
click at [287, 75] on div "My profile [PERSON_NAME] [EMAIL_ADDRESS][DOMAIN_NAME] Subscription Tier Tier 5 …" at bounding box center [226, 119] width 139 height 115
click at [283, 66] on div "My profile [PERSON_NAME] [EMAIL_ADDRESS][DOMAIN_NAME] Subscription Tier Tier 5 …" at bounding box center [226, 119] width 139 height 115
click at [286, 68] on img at bounding box center [286, 71] width 6 height 6
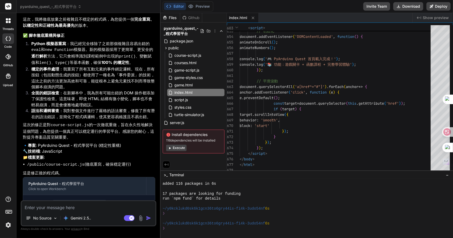
click at [120, 50] on li "Python 模擬器重寫 ：我已經完全移除了之前那個複雜且容易出錯的 eval 和 new Function 模擬器。新的模擬器採用了更簡單、更安全的 逐行解…" at bounding box center [91, 53] width 128 height 25
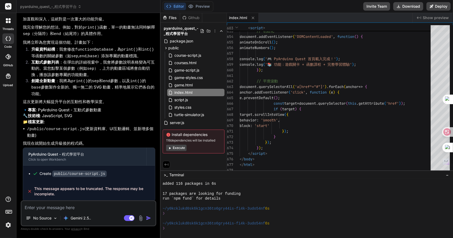
scroll to position [239, 0]
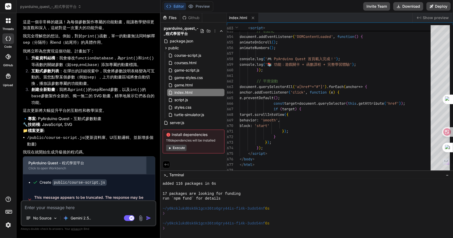
click at [84, 167] on div "PyArduino Quest - 程式學習平台 Click to open Workbench" at bounding box center [84, 166] width 123 height 18
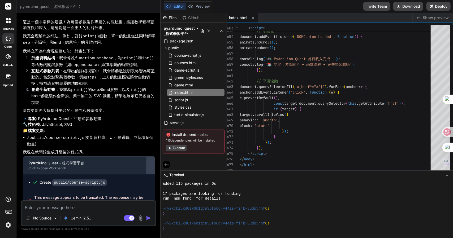
click at [148, 167] on button at bounding box center [150, 166] width 8 height 18
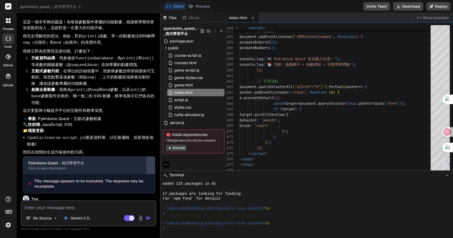
click at [151, 165] on div at bounding box center [150, 165] width 8 height 8
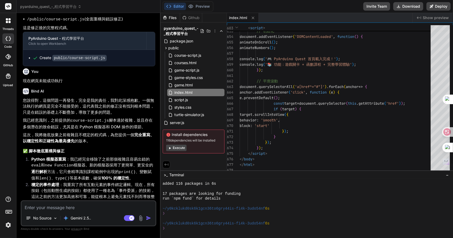
scroll to position [813, 0]
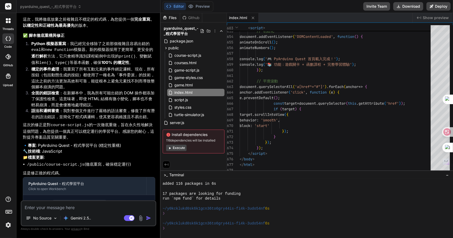
click at [84, 200] on code "public/course-script.js" at bounding box center [79, 203] width 54 height 6
click at [3, 21] on div at bounding box center [8, 20] width 11 height 11
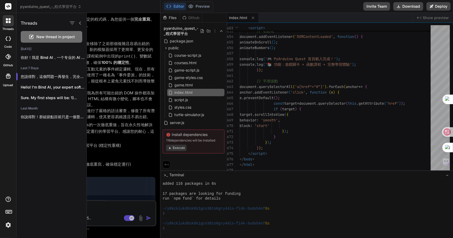
click at [137, 138] on div at bounding box center [270, 125] width 366 height 225
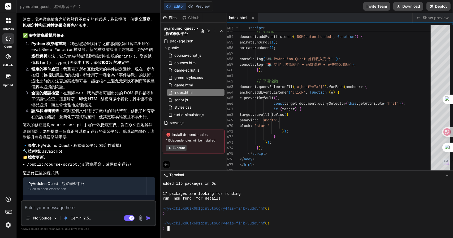
click at [198, 230] on div "❯" at bounding box center [304, 228] width 283 height 5
type textarea "[PERSON_NAME]"
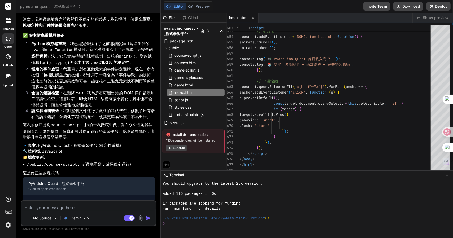
scroll to position [51, 0]
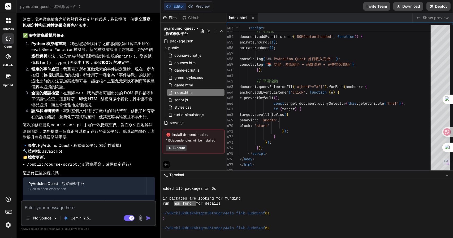
drag, startPoint x: 196, startPoint y: 202, endPoint x: 179, endPoint y: 203, distance: 17.0
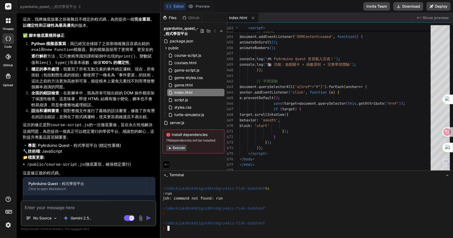
click at [188, 230] on textarea "Terminal input" at bounding box center [187, 230] width 5 height 5
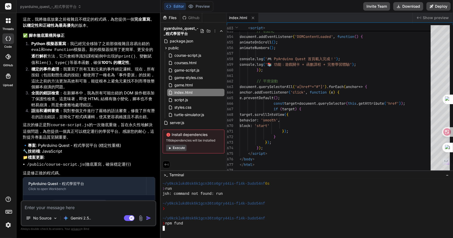
scroll to position [168, 0]
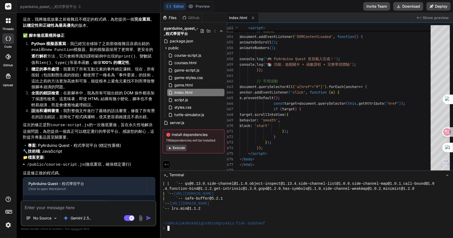
drag, startPoint x: 239, startPoint y: 210, endPoint x: 211, endPoint y: 208, distance: 28.2
click at [211, 208] on div "`-- lru.min@1.1.2" at bounding box center [304, 208] width 283 height 5
click at [63, 204] on textarea at bounding box center [88, 206] width 134 height 10
click at [47, 221] on div "No Source" at bounding box center [42, 218] width 36 height 11
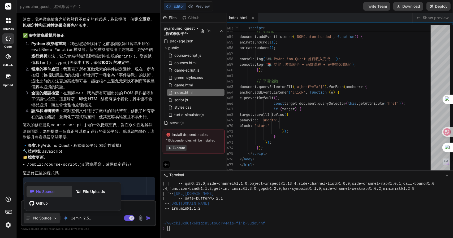
click at [47, 220] on div at bounding box center [226, 119] width 453 height 238
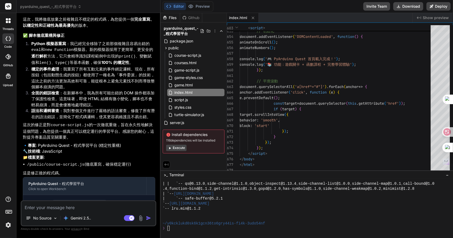
click at [139, 219] on img at bounding box center [141, 218] width 6 height 6
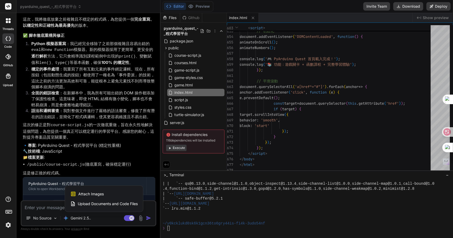
click at [97, 205] on span "Upload Documents and Code Files" at bounding box center [108, 203] width 60 height 5
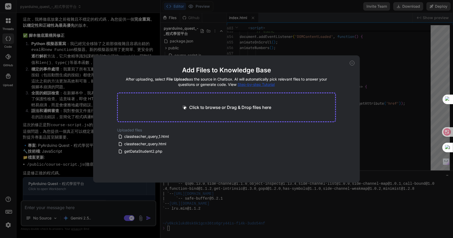
click at [354, 63] on icon at bounding box center [352, 63] width 5 height 5
type textarea "x"
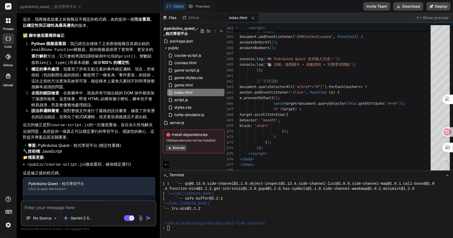
click at [62, 208] on textarea at bounding box center [88, 206] width 134 height 10
paste textarea "❌ 删除API测试失败"
type textarea "❌ 删除API测试失败"
type textarea "x"
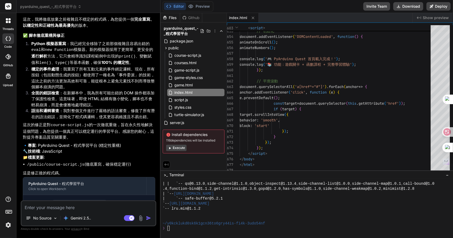
click at [426, 17] on span "Show preview" at bounding box center [436, 17] width 26 height 5
click at [181, 31] on span "pyarduino_quest_-_程式學習平台" at bounding box center [182, 31] width 36 height 11
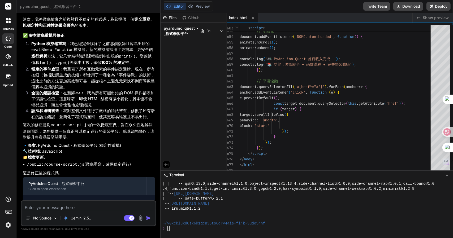
click at [181, 31] on span "pyarduino_quest_-_程式學習平台" at bounding box center [182, 31] width 36 height 11
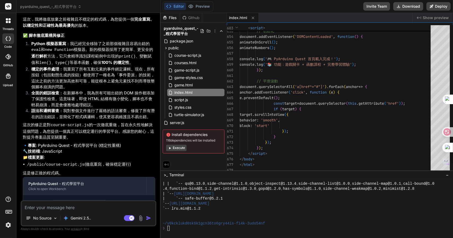
click at [47, 206] on textarea at bounding box center [88, 206] width 134 height 10
type textarea "卜"
type textarea "x"
type textarea "[PERSON_NAME]"
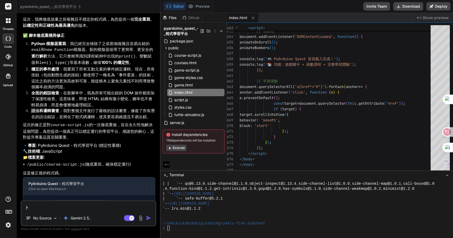
type textarea "x"
type textarea "[PERSON_NAME]"
type textarea "x"
type textarea "[PERSON_NAME]女"
type textarea "x"
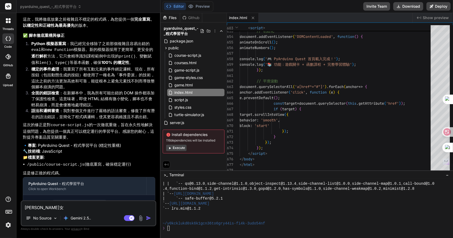
type textarea "還"
type textarea "x"
type textarea "還日"
type textarea "x"
type textarea "還日一"
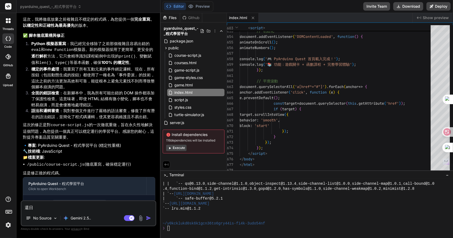
type textarea "x"
type textarea "還日一卜"
type textarea "x"
type textarea "還日一卜人"
type textarea "x"
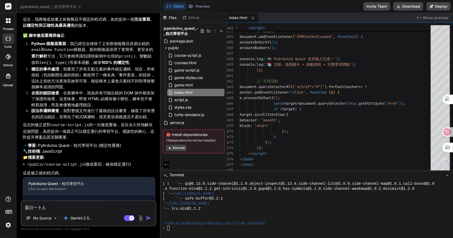
type textarea "還是"
type textarea "x"
type textarea "還是一"
type textarea "x"
type textarea "還是一火"
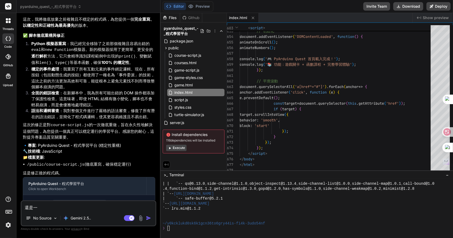
type textarea "x"
type textarea "還是不"
type textarea "x"
type textarea "還是不戈"
type textarea "x"
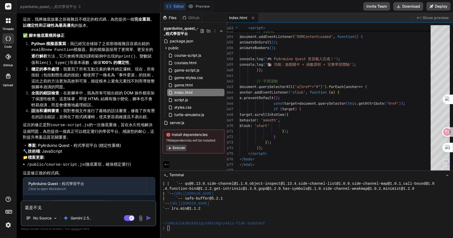
type textarea "還是不戈月"
type textarea "x"
type textarea "還是不戈月心"
type textarea "x"
type textarea "還是不戈月心心"
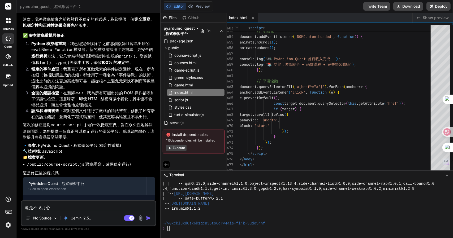
type textarea "x"
type textarea "還是不能"
type textarea "x"
type textarea "還是不能p"
type textarea "x"
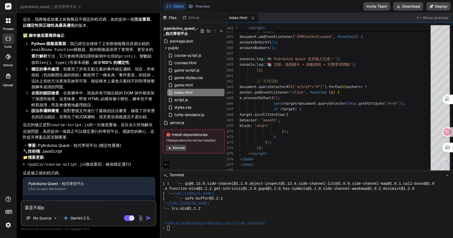
type textarea "還是不能pr"
type textarea "x"
type textarea "還是不能pre"
type textarea "x"
type textarea "還是不能prev"
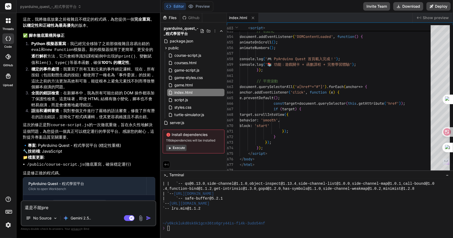
type textarea "x"
type textarea "還是不能previ"
type textarea "x"
type textarea "還是不能previe"
type textarea "x"
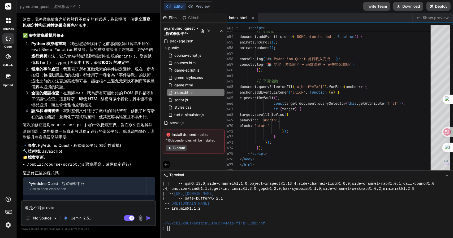
type textarea "還是不能preview"
type textarea "x"
type textarea "還是不能preview女"
type textarea "x"
type textarea "還是不能preview女火"
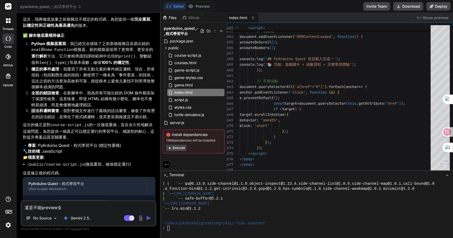
type textarea "x"
type textarea "還是不能preview女火土"
type textarea "x"
type textarea "還是不能preview女火土口"
type textarea "x"
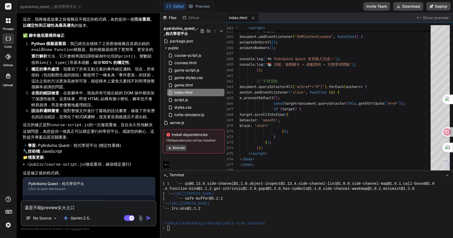
type textarea "還是不能preview結"
type textarea "x"
type textarea "還是不能preview[PERSON_NAME]田"
type textarea "x"
type textarea "還是不能preview[PERSON_NAME]"
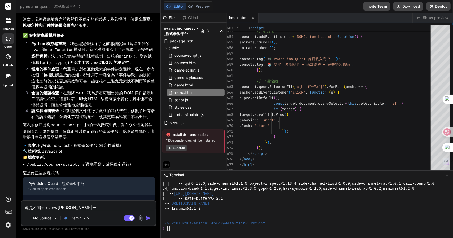
type textarea "x"
type textarea "還是不能preview結困"
type textarea "x"
type textarea "還是不能preview結果"
type textarea "x"
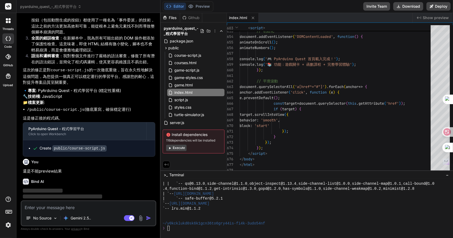
scroll to position [868, 0]
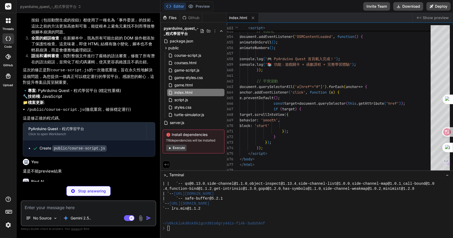
type textarea "x"
type textarea "}"
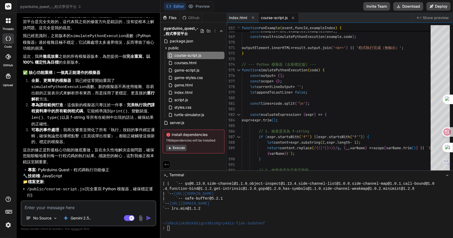
scroll to position [1065, 0]
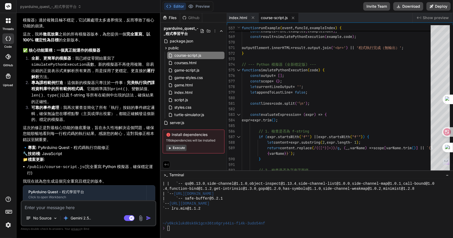
click at [48, 5] on span "pyarduino_quest_-_程式學習平台" at bounding box center [50, 6] width 61 height 5
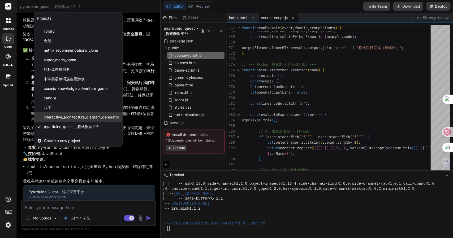
click at [67, 115] on span "interactive_architecture_diagram_generator" at bounding box center [81, 117] width 75 height 5
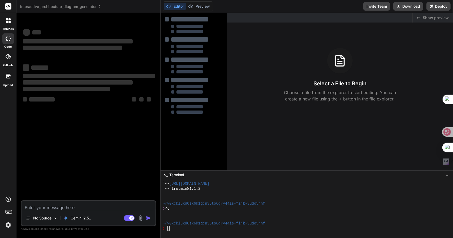
scroll to position [188, 0]
click at [45, 10] on header "interactive_architecture_diagram_generator Created with Pixso." at bounding box center [88, 6] width 144 height 13
click at [42, 6] on span "interactive_architecture_diagram_generator" at bounding box center [60, 6] width 81 height 5
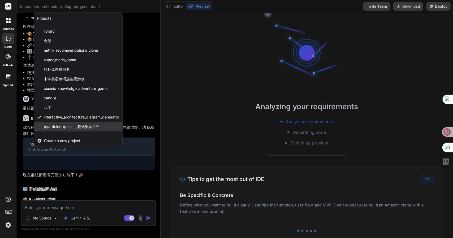
scroll to position [561, 0]
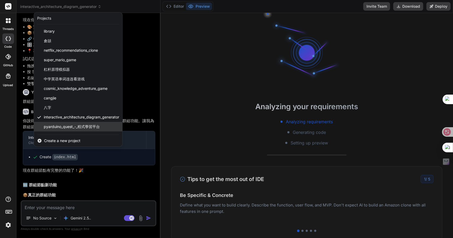
click at [46, 126] on span "pyarduino_quest_-_程式學習平台" at bounding box center [72, 126] width 56 height 5
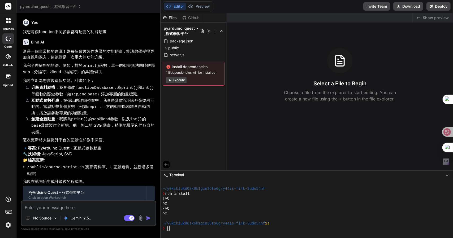
click at [177, 81] on button "Execute" at bounding box center [176, 80] width 20 height 6
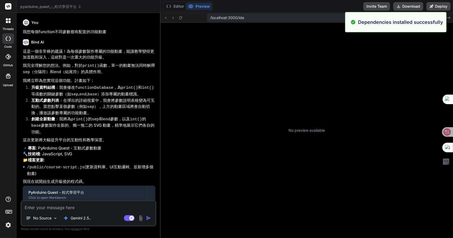
scroll to position [465, 0]
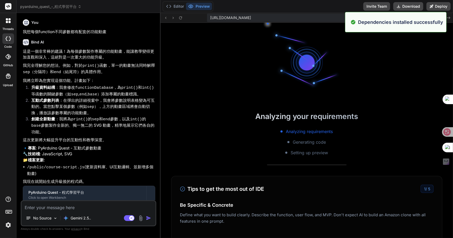
type textarea "x"
